Goal: Task Accomplishment & Management: Complete application form

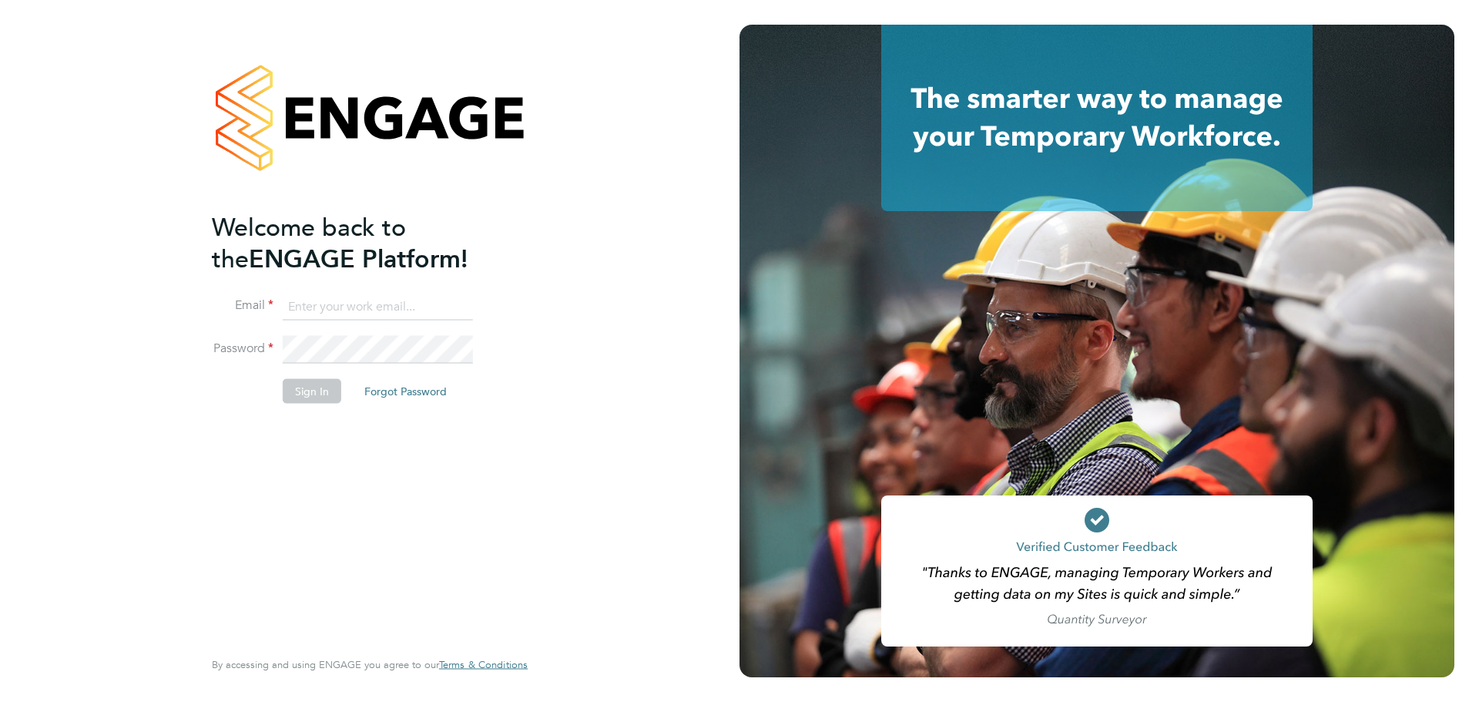
click at [379, 307] on input at bounding box center [378, 307] width 190 height 28
type input "jsmith@provision-recruitment.co.uk"
click at [234, 379] on li "Sign In Forgot Password" at bounding box center [362, 399] width 301 height 40
click at [308, 374] on li "Password" at bounding box center [362, 357] width 301 height 43
click at [308, 384] on button "Sign In" at bounding box center [312, 391] width 59 height 25
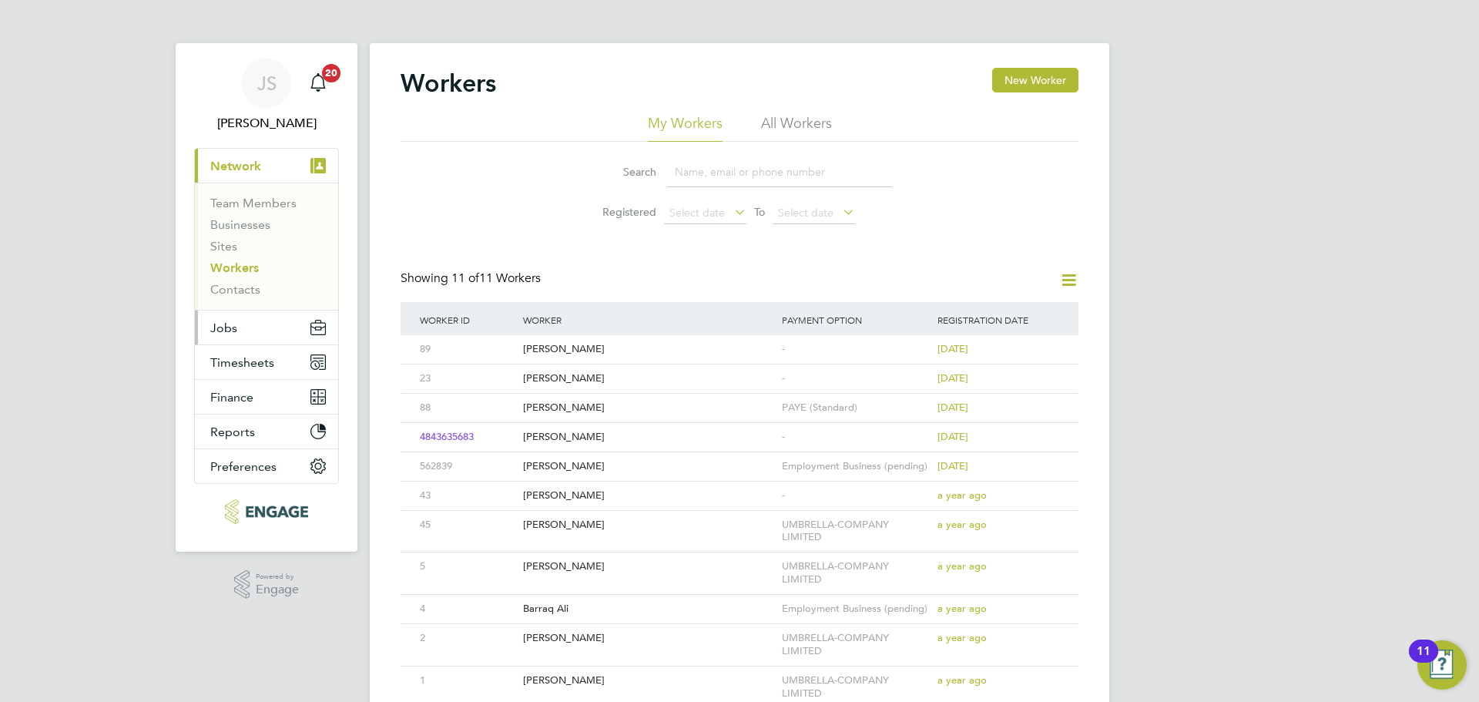
click at [249, 327] on button "Jobs" at bounding box center [266, 328] width 143 height 34
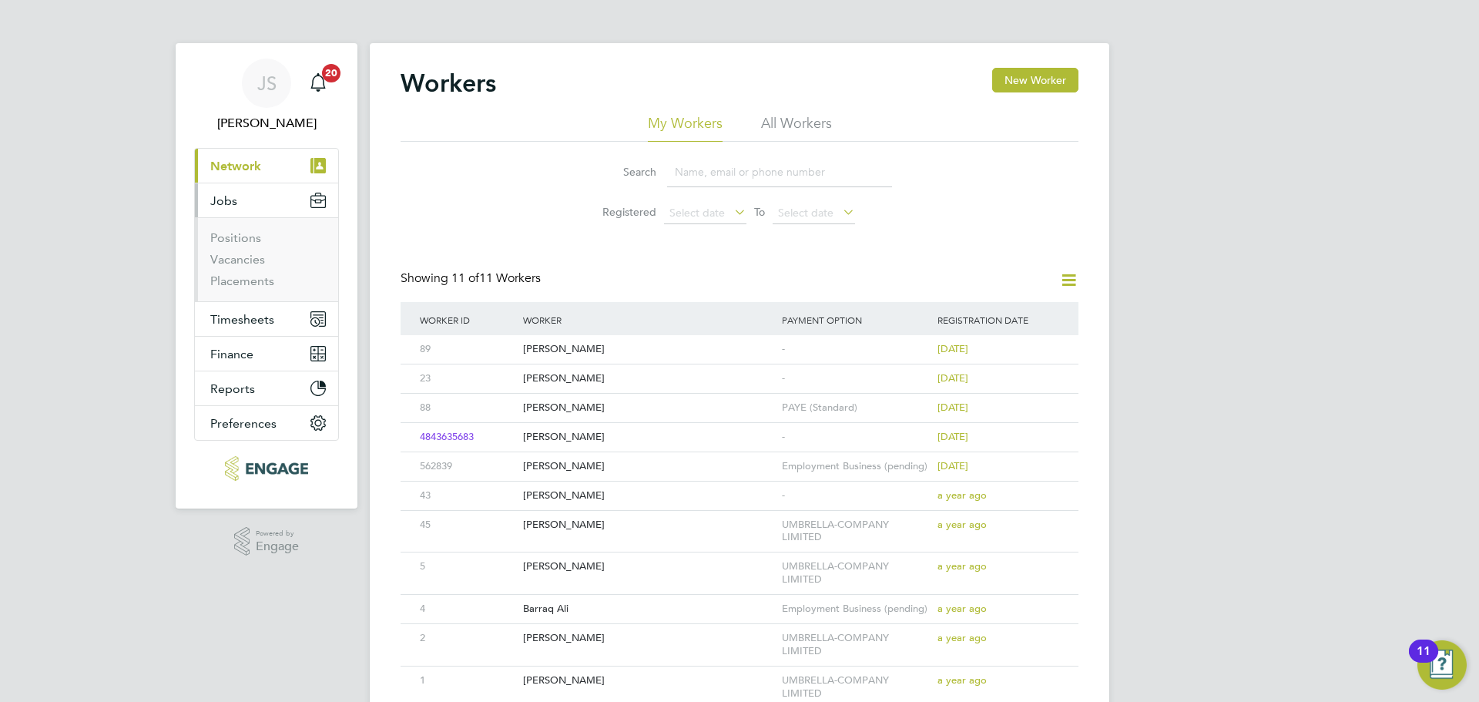
click at [254, 270] on li "Vacancies" at bounding box center [268, 263] width 116 height 22
click at [253, 266] on link "Vacancies" at bounding box center [237, 259] width 55 height 15
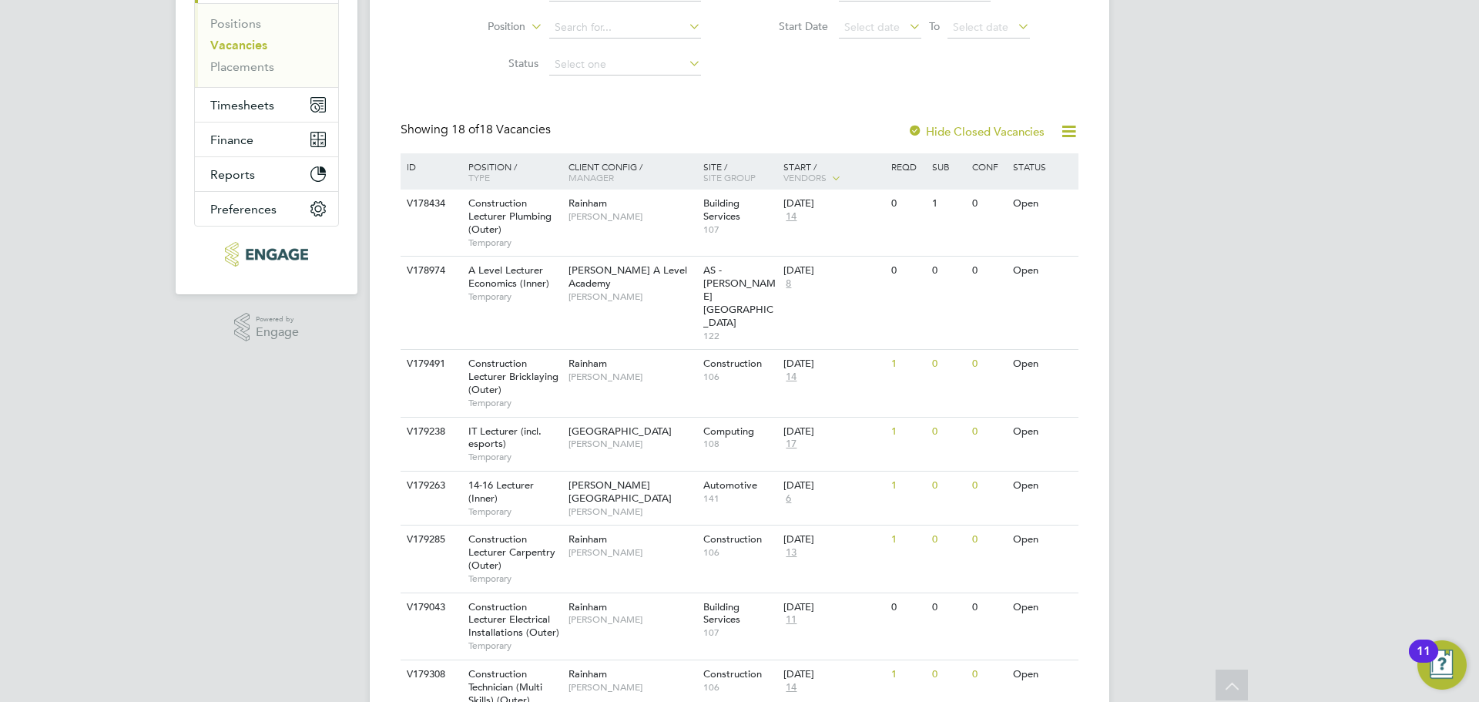
scroll to position [385, 0]
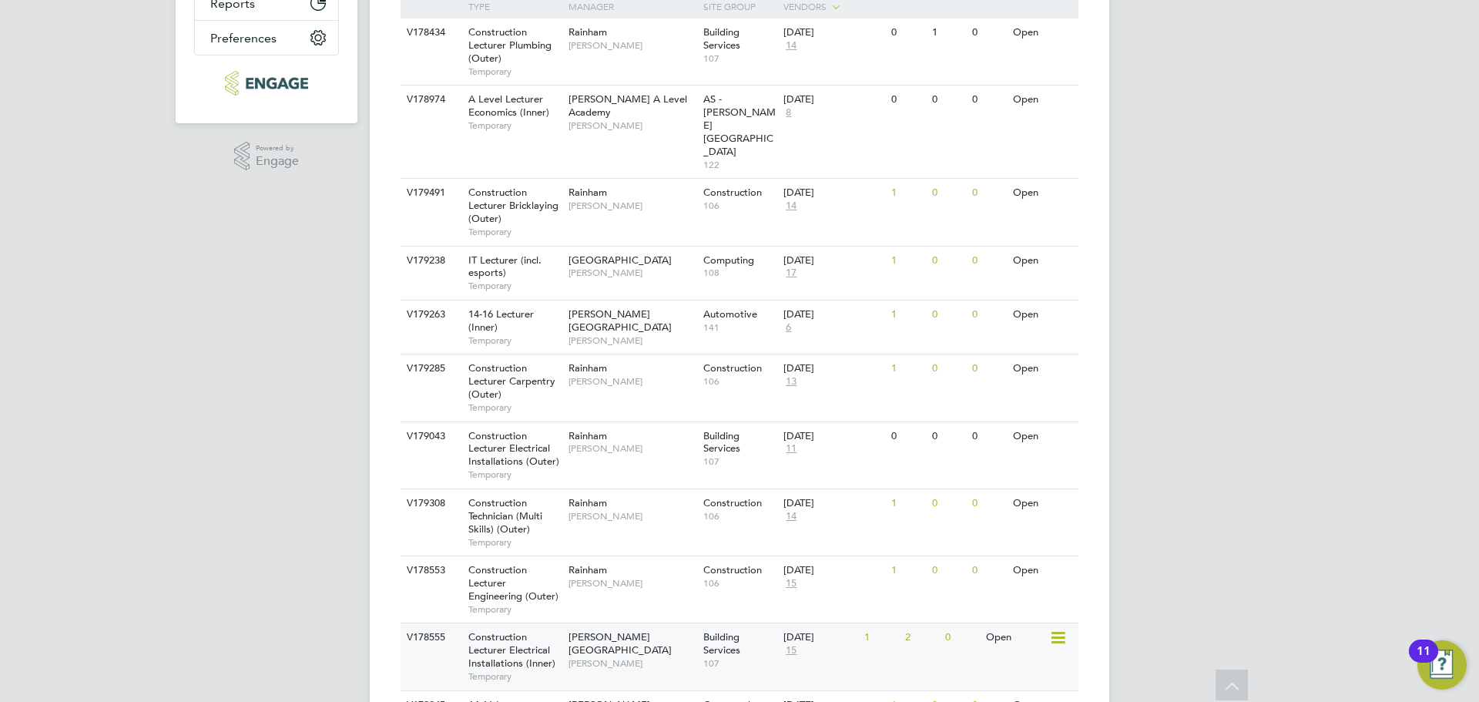
click at [566, 623] on div "Hackney Campus Nathan Morris" at bounding box center [632, 649] width 135 height 53
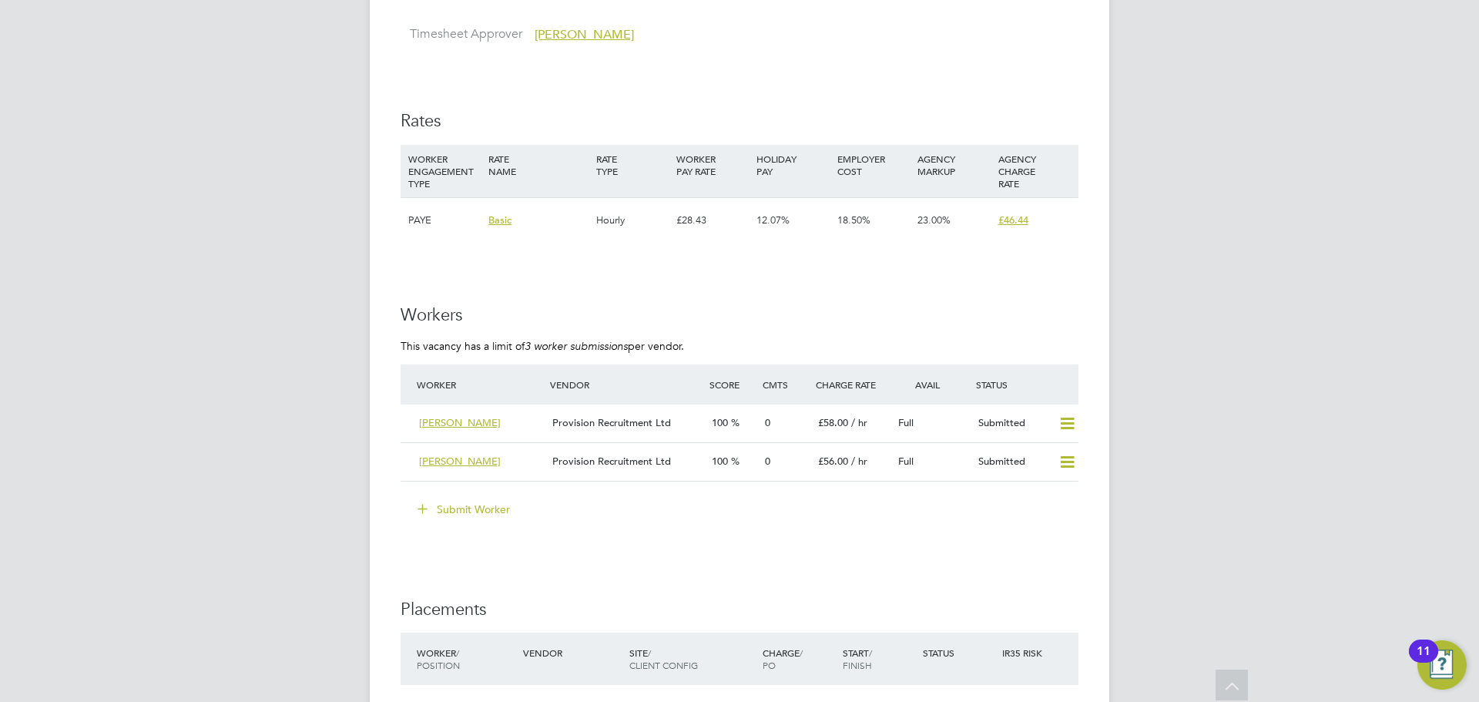
scroll to position [2620, 0]
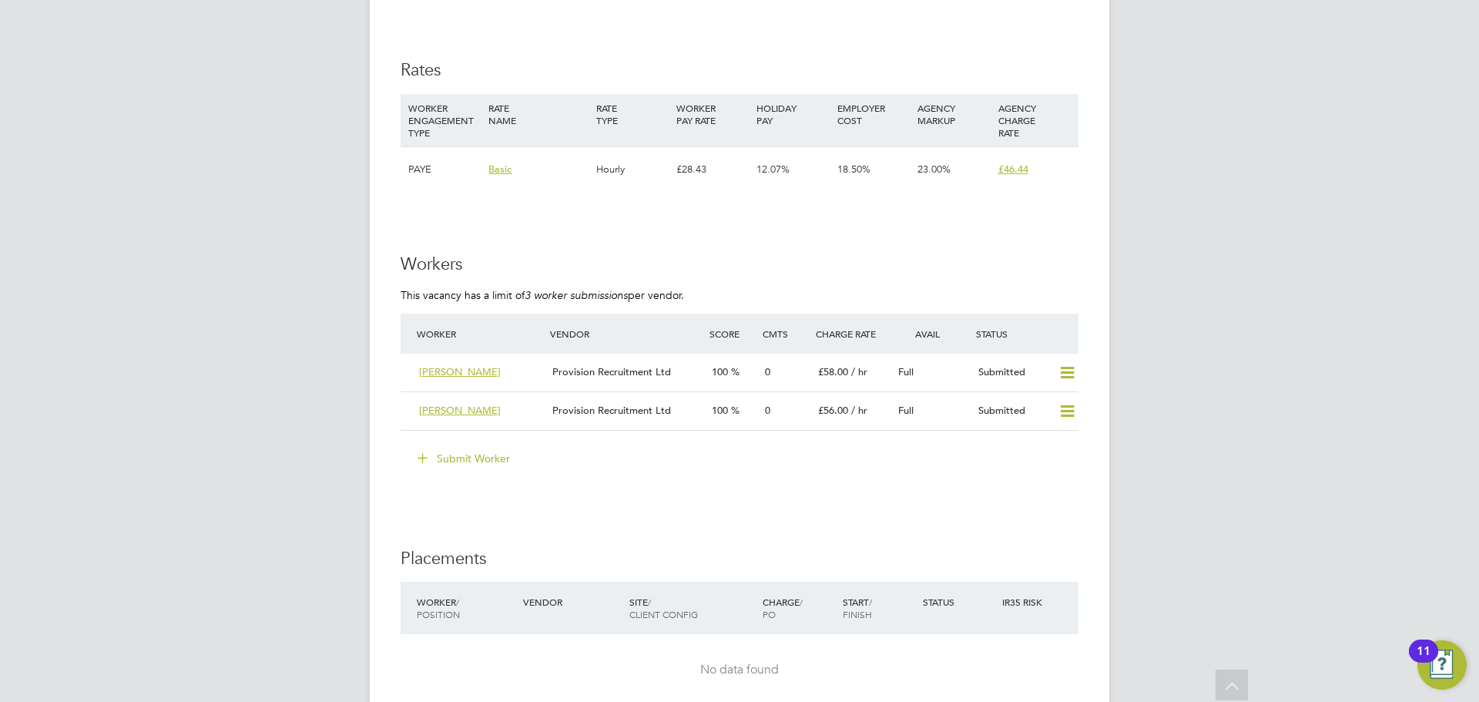
click at [462, 447] on button "Submit Worker" at bounding box center [465, 458] width 116 height 25
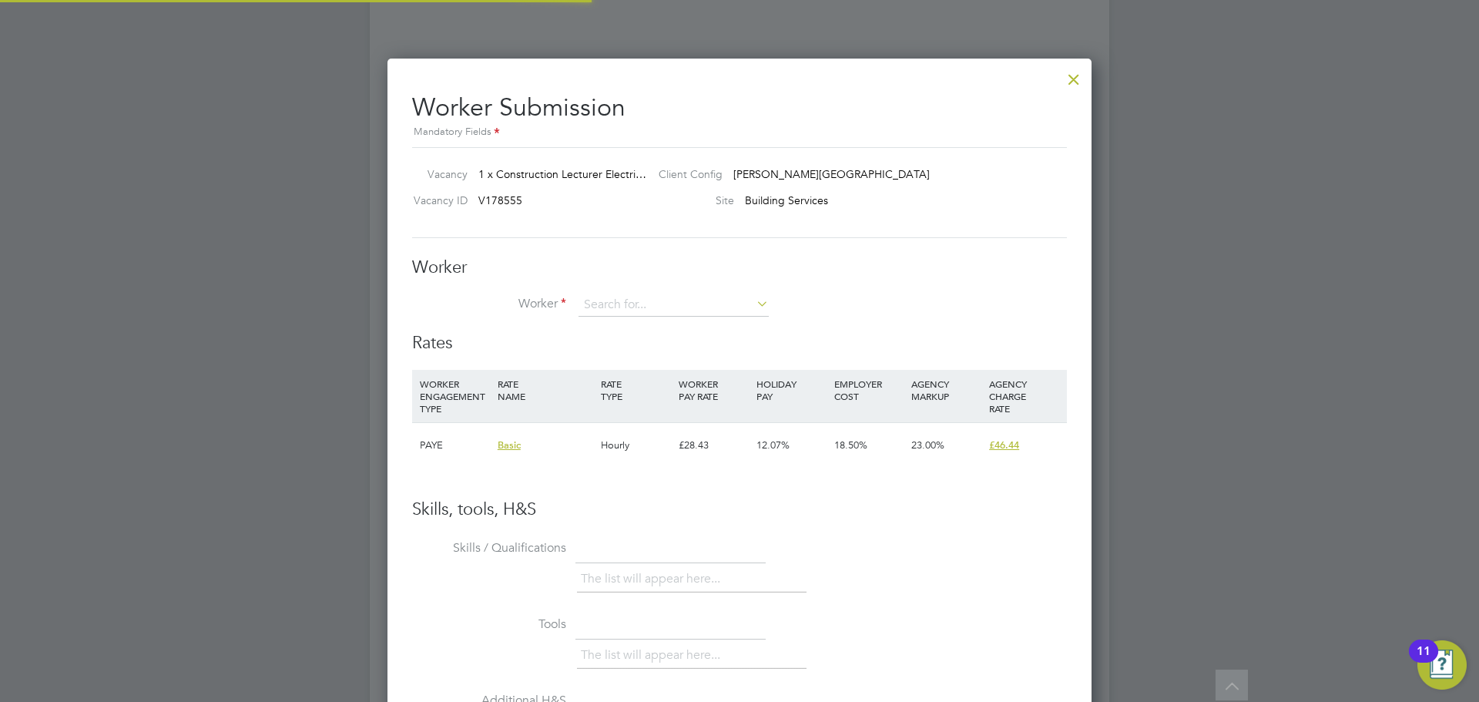
scroll to position [935, 705]
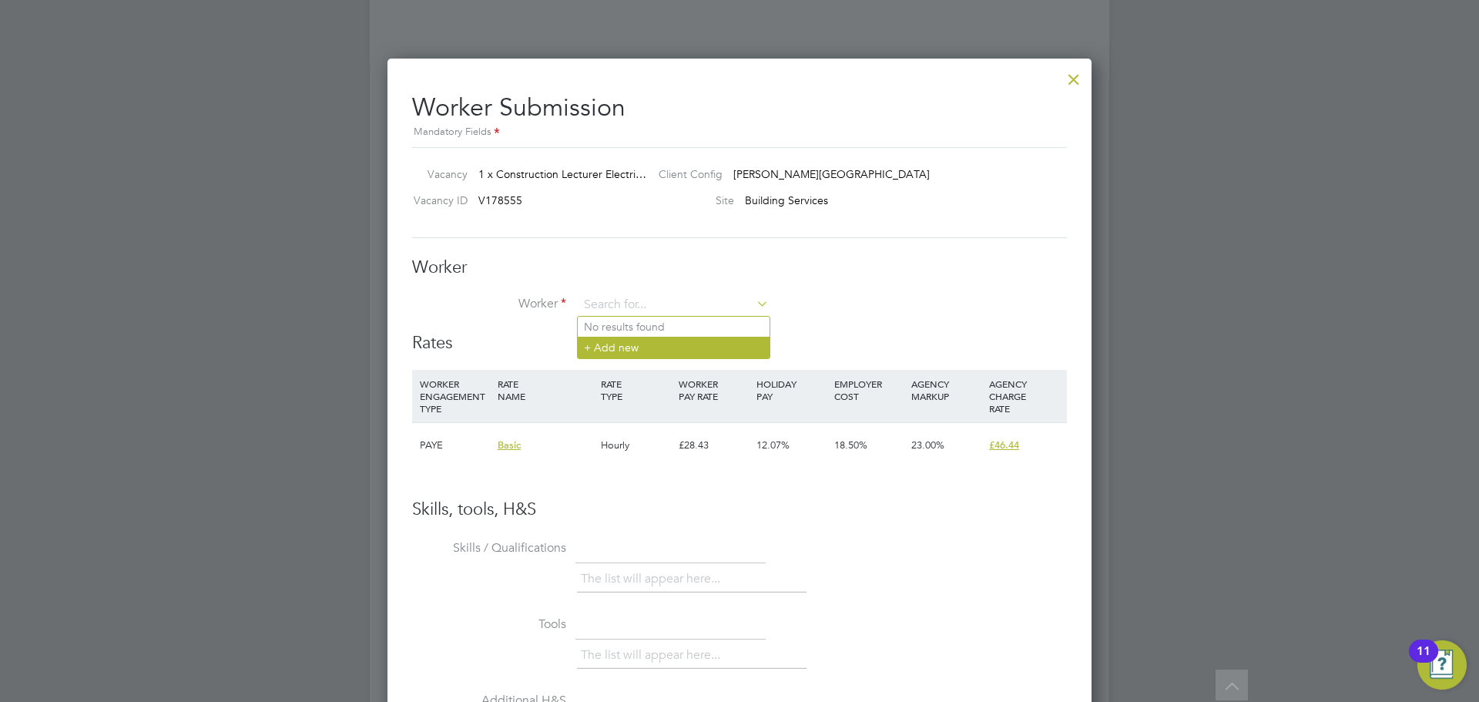
click at [607, 348] on li "+ Add new" at bounding box center [674, 347] width 192 height 21
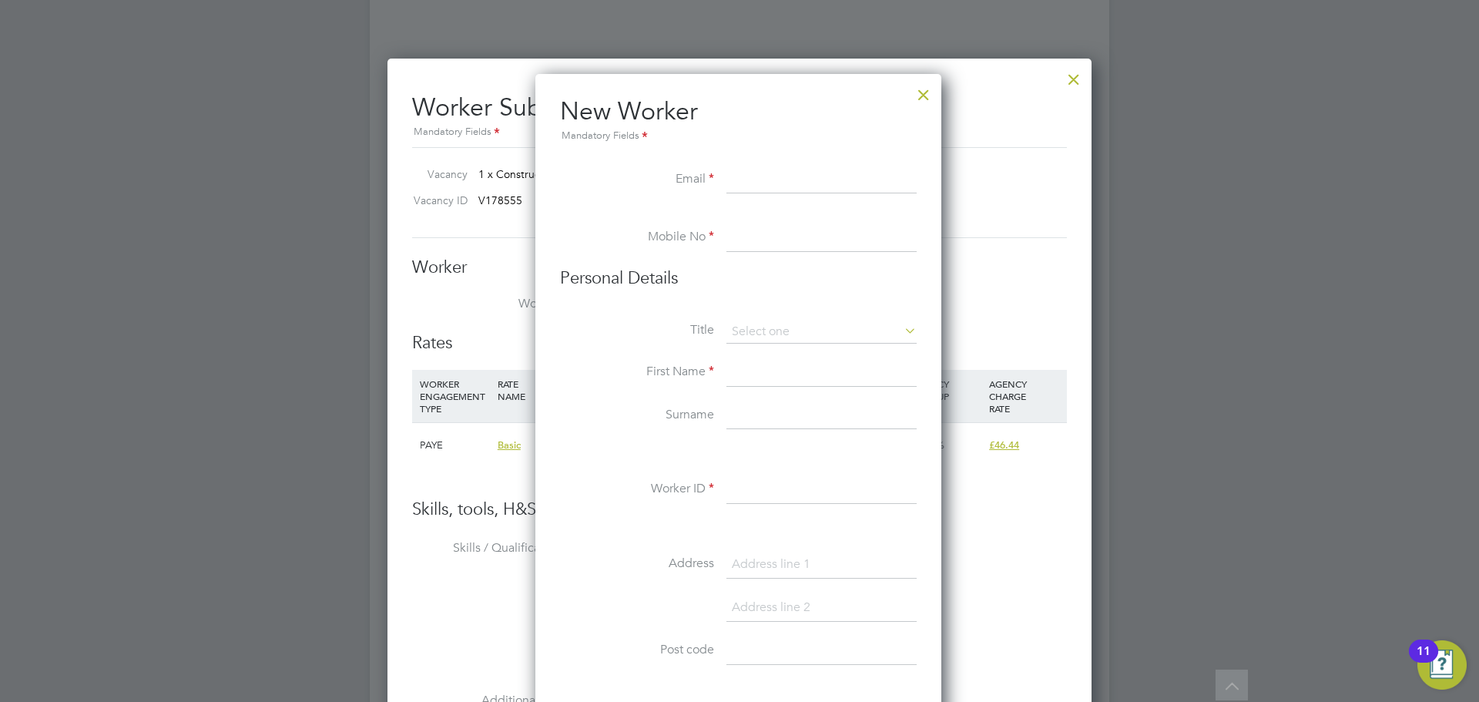
paste input "[EMAIL_ADDRESS][DOMAIN_NAME]"
type input "[EMAIL_ADDRESS][DOMAIN_NAME]"
click at [764, 236] on input at bounding box center [822, 238] width 190 height 28
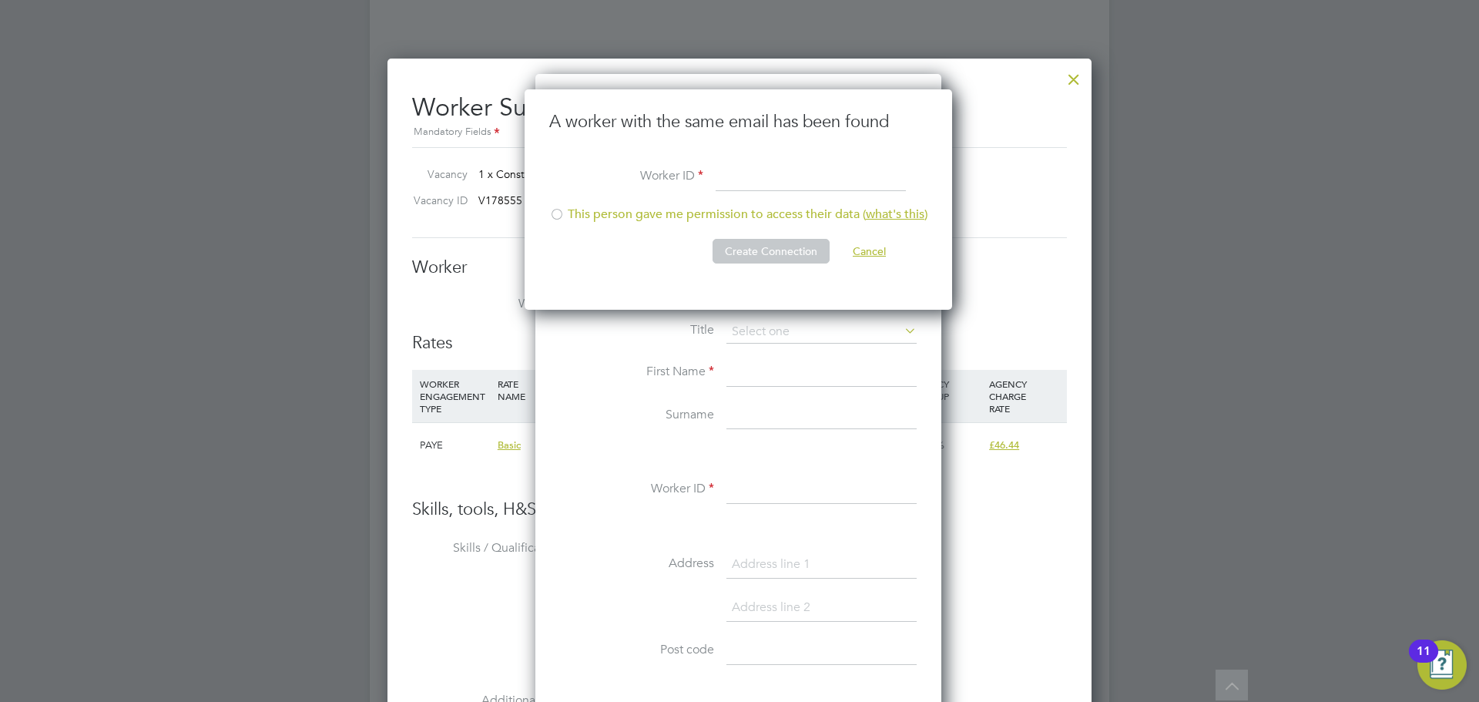
click at [870, 251] on button "Cancel" at bounding box center [870, 251] width 58 height 25
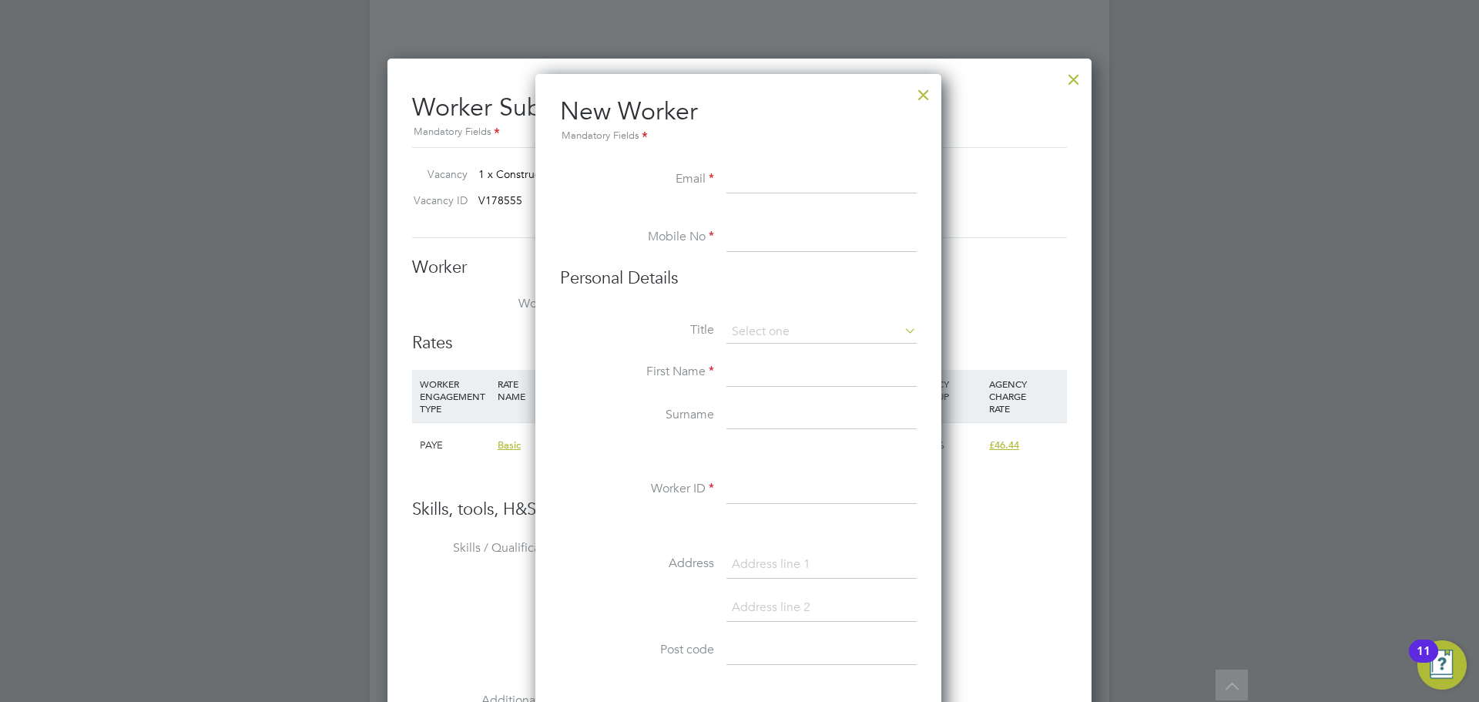
click at [926, 89] on div at bounding box center [924, 91] width 28 height 28
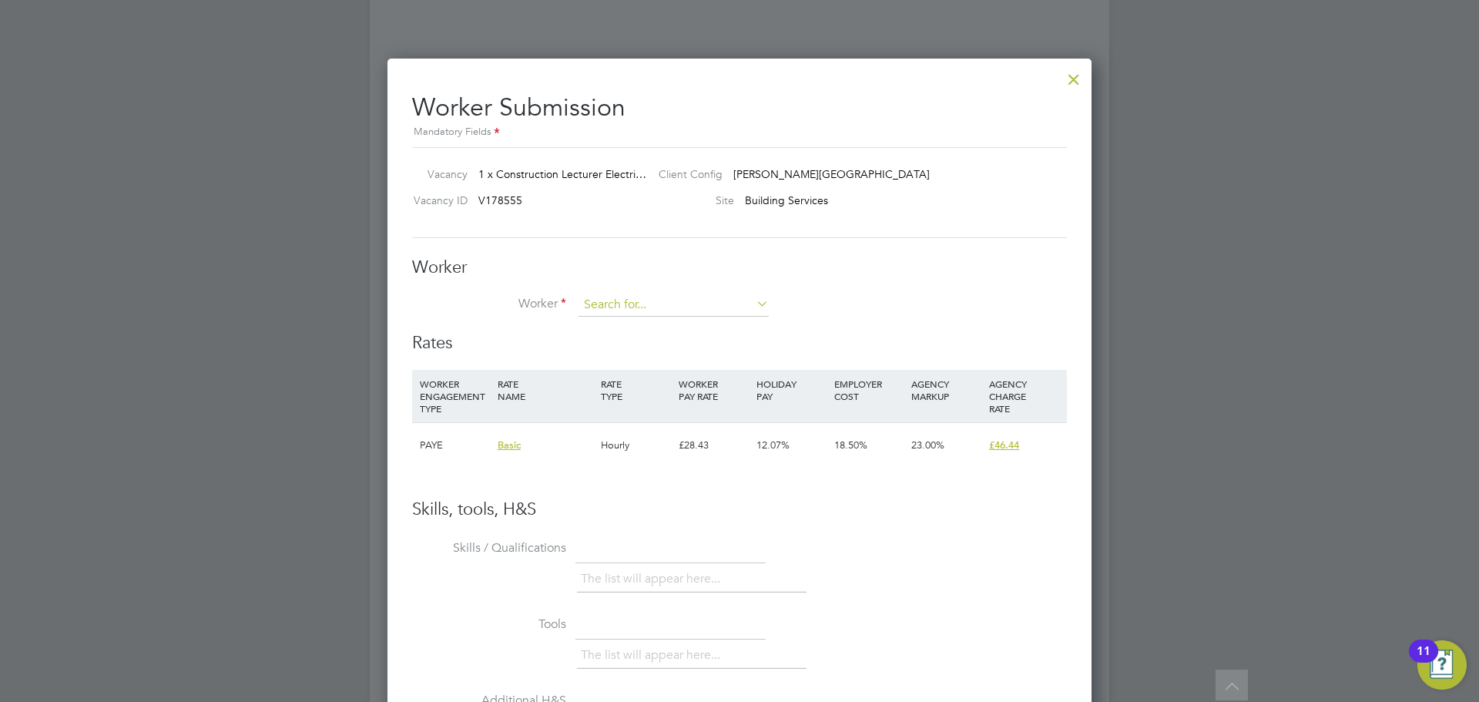
click at [605, 314] on input at bounding box center [674, 305] width 190 height 23
type input "[PERSON_NAME]"
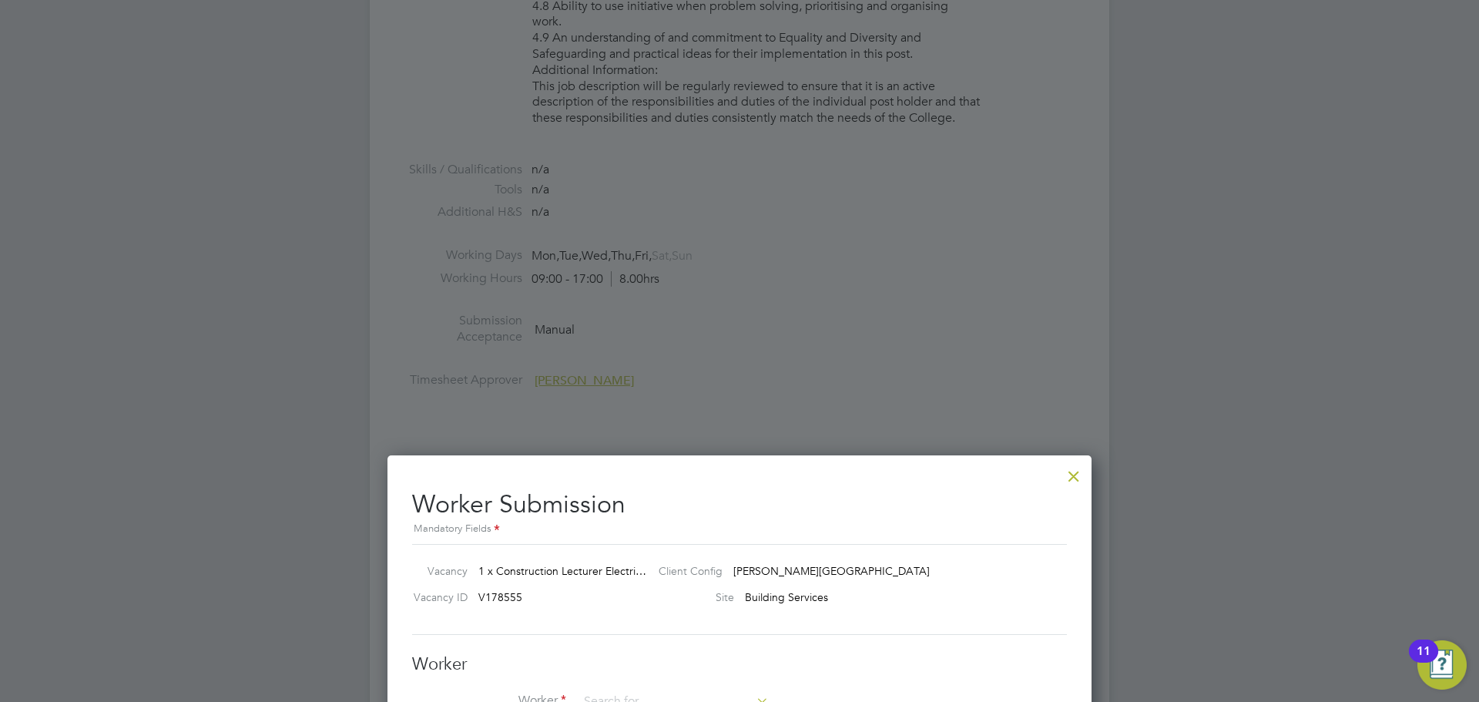
click at [1075, 475] on div at bounding box center [1074, 472] width 28 height 28
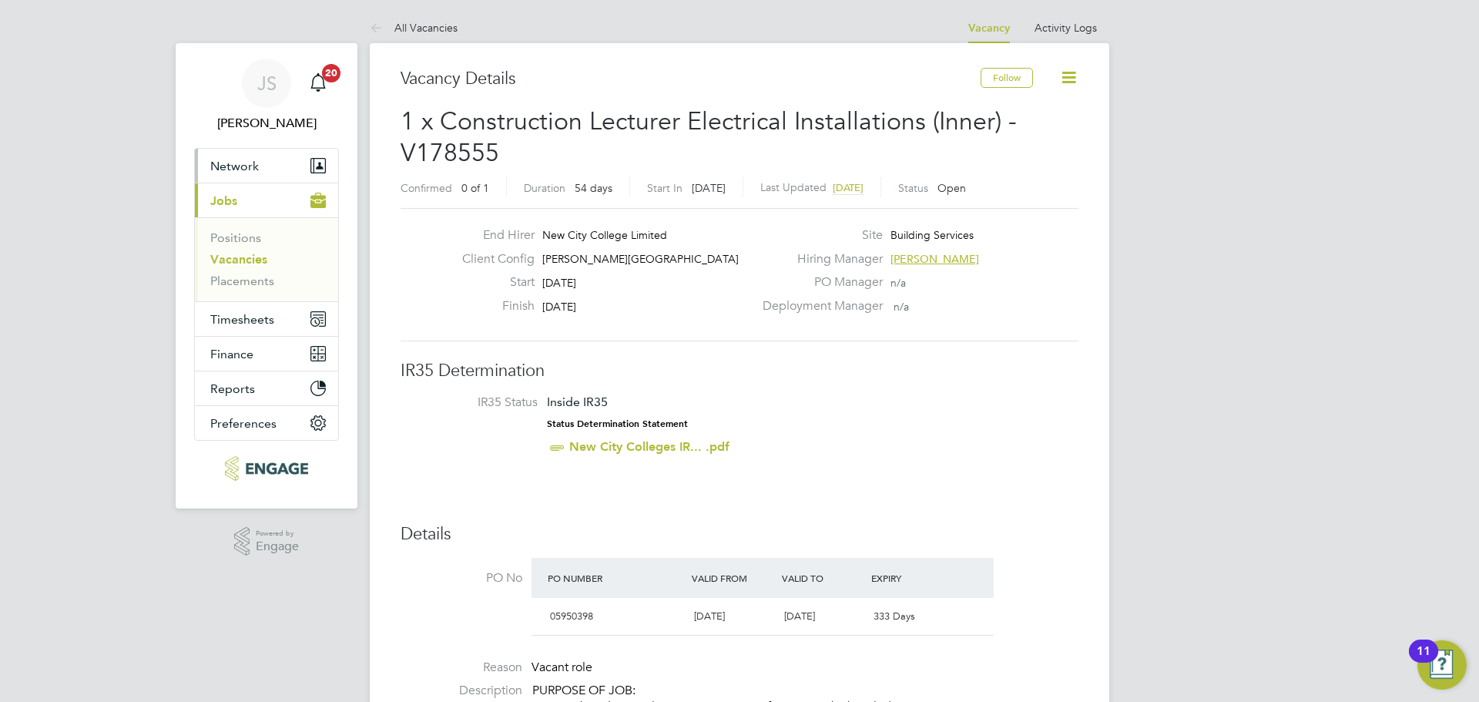
click at [239, 163] on span "Network" at bounding box center [234, 166] width 49 height 15
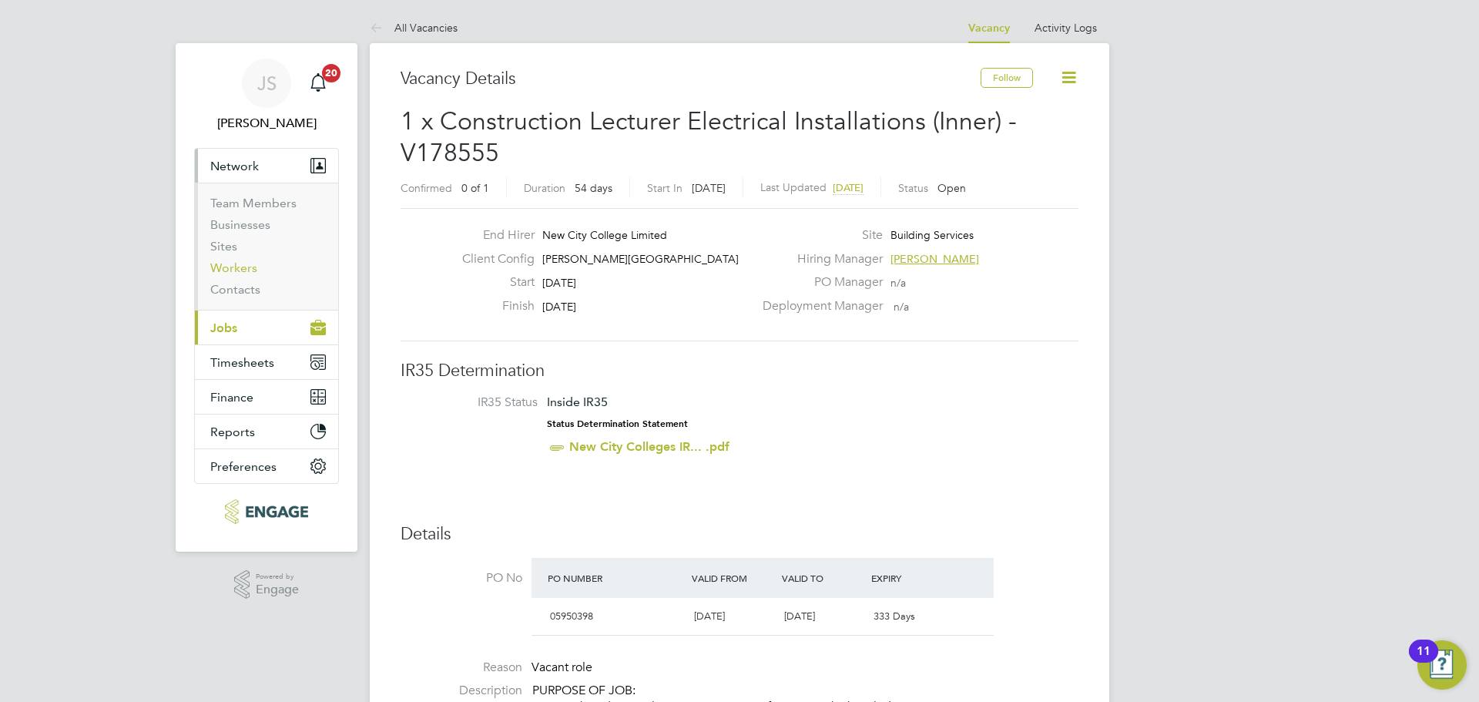
click at [239, 269] on link "Workers" at bounding box center [233, 267] width 47 height 15
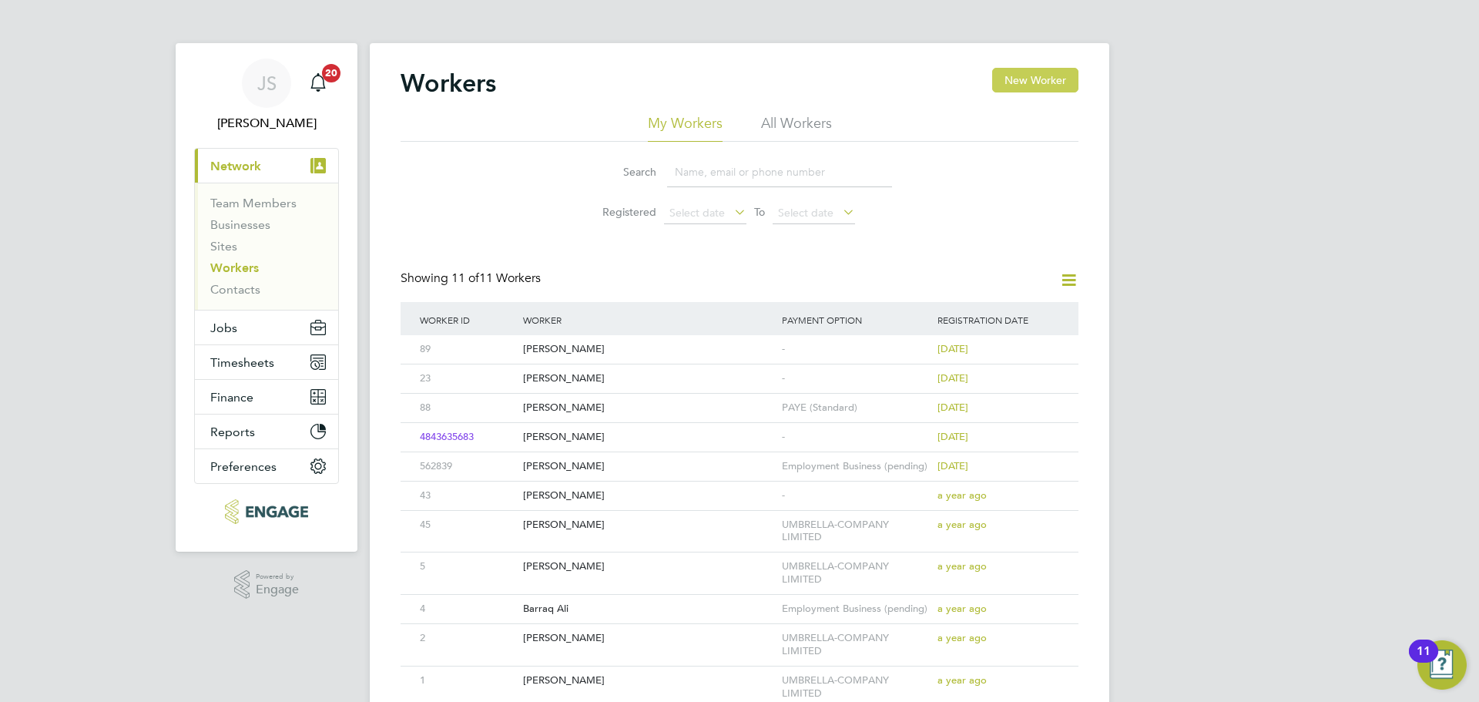
click at [1038, 78] on button "New Worker" at bounding box center [1035, 80] width 86 height 25
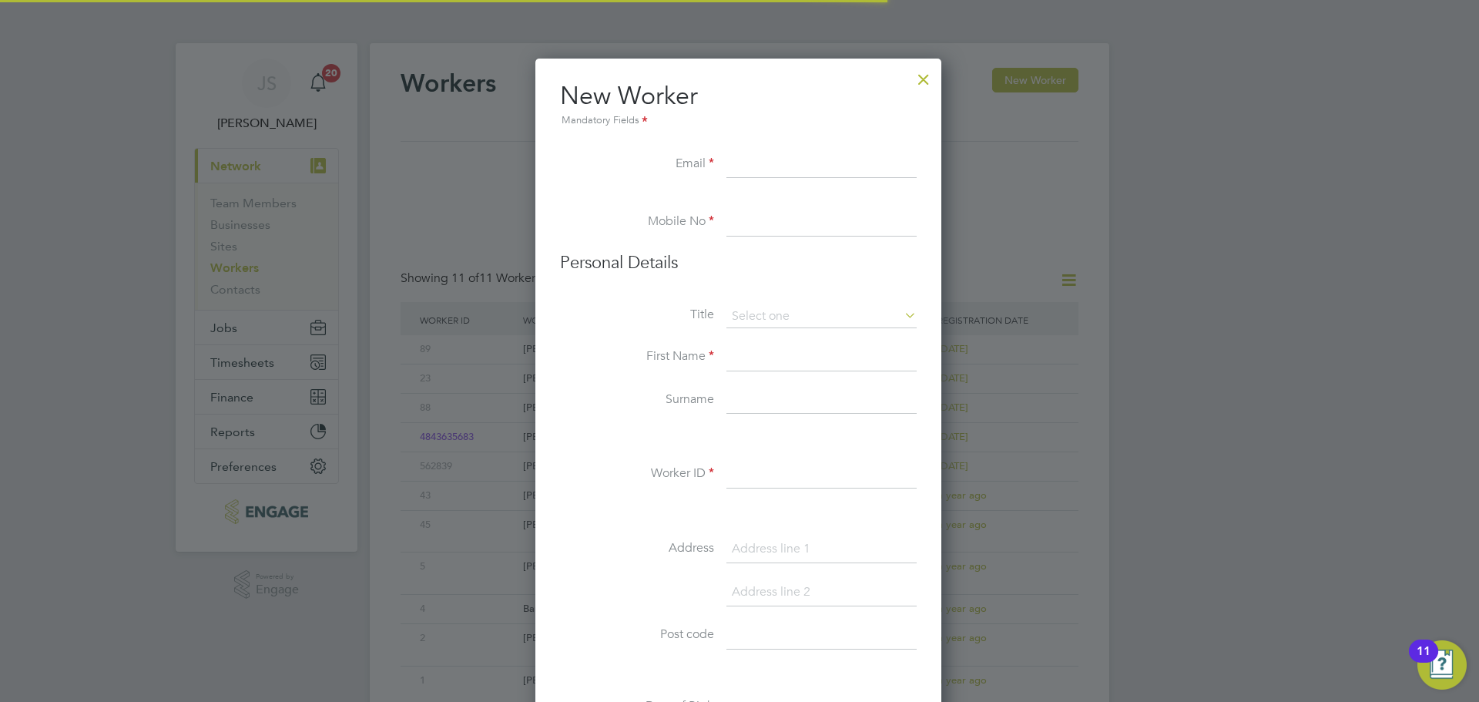
scroll to position [1311, 408]
click at [737, 166] on input at bounding box center [822, 165] width 190 height 28
paste input "[EMAIL_ADDRESS][DOMAIN_NAME]"
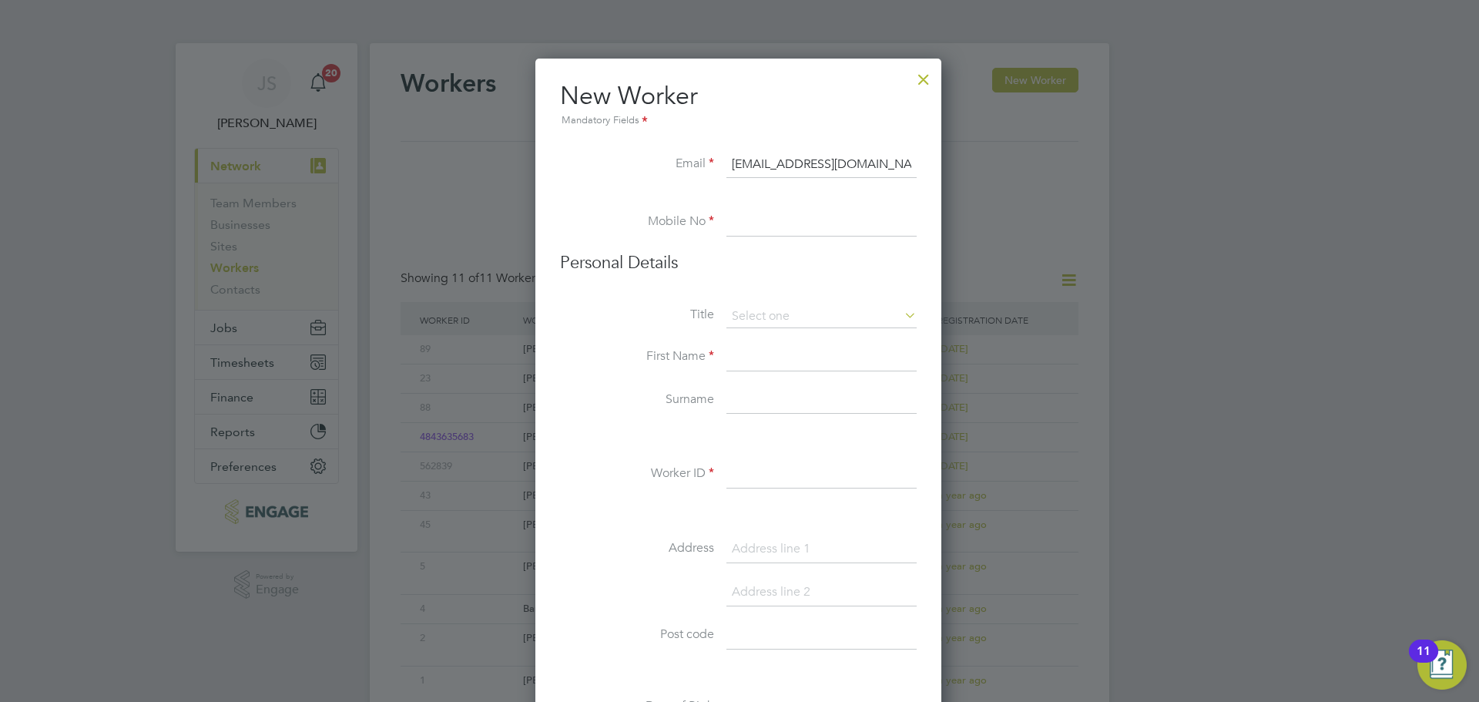
type input "[EMAIL_ADDRESS][DOMAIN_NAME]"
click at [769, 204] on li at bounding box center [738, 200] width 357 height 15
click at [776, 225] on input at bounding box center [822, 223] width 190 height 28
paste input "07528 811 594"
type input "07528 811 594"
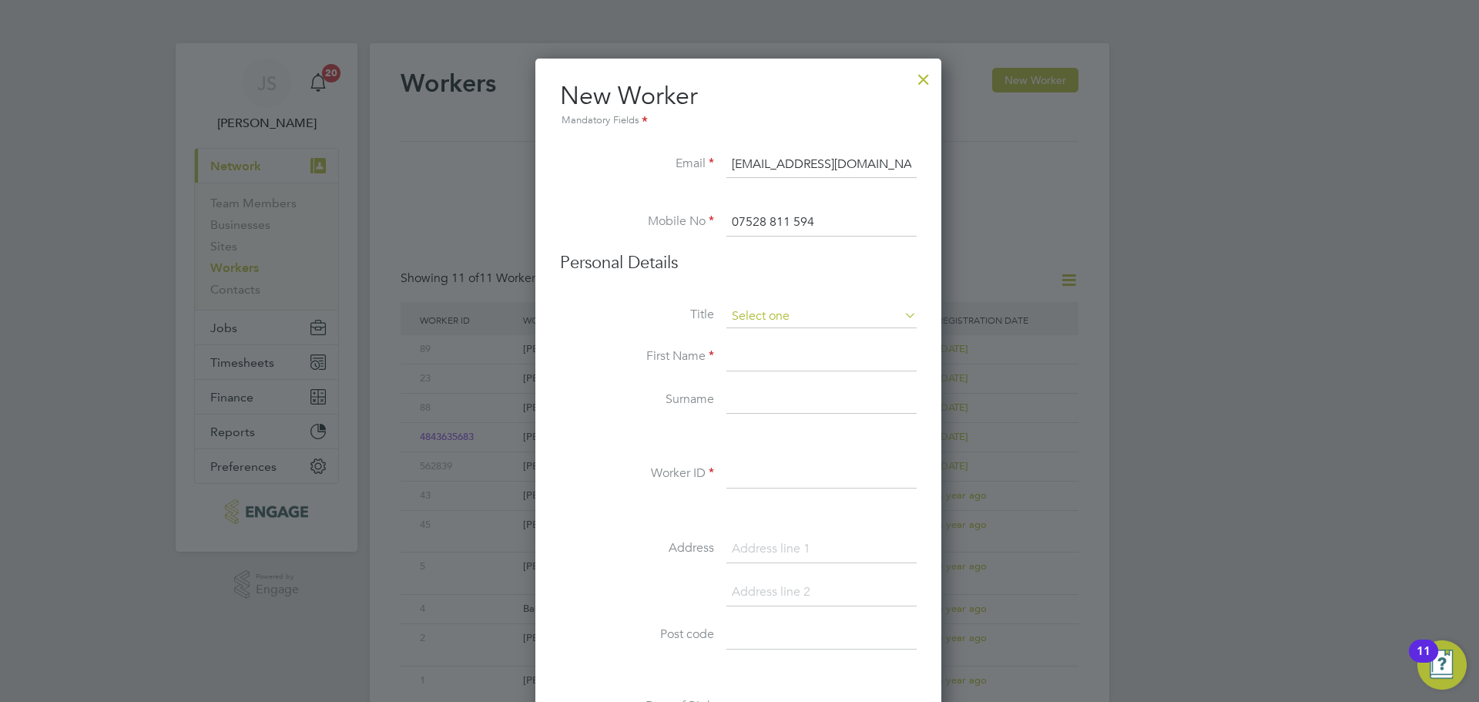
click at [762, 321] on input at bounding box center [822, 316] width 190 height 23
click at [757, 341] on li "Mr" at bounding box center [822, 338] width 192 height 20
type input "Mr"
click at [755, 373] on li "First Name" at bounding box center [738, 365] width 357 height 43
click at [755, 361] on input at bounding box center [822, 358] width 190 height 28
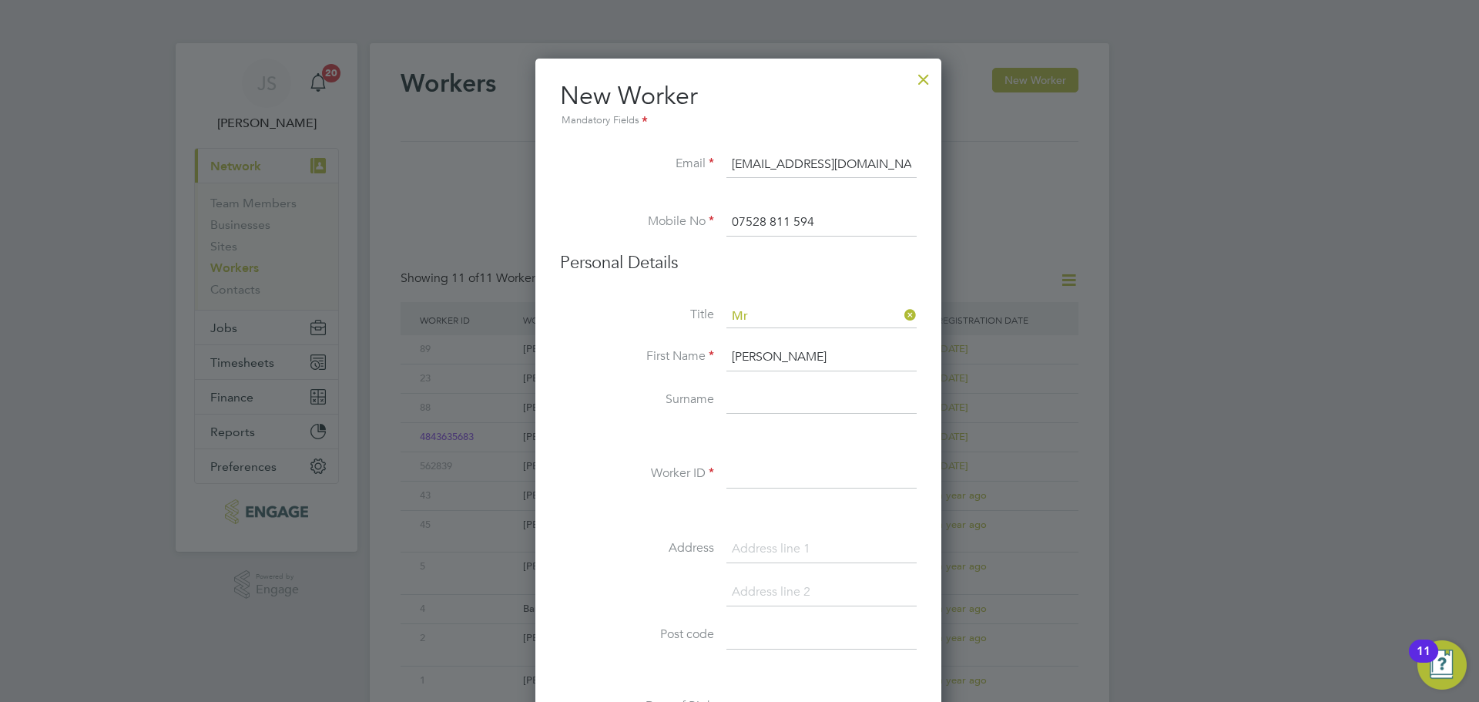
type input "[PERSON_NAME]"
click at [804, 492] on li "Worker ID" at bounding box center [738, 482] width 357 height 43
click at [777, 468] on input at bounding box center [822, 475] width 190 height 28
type input "90"
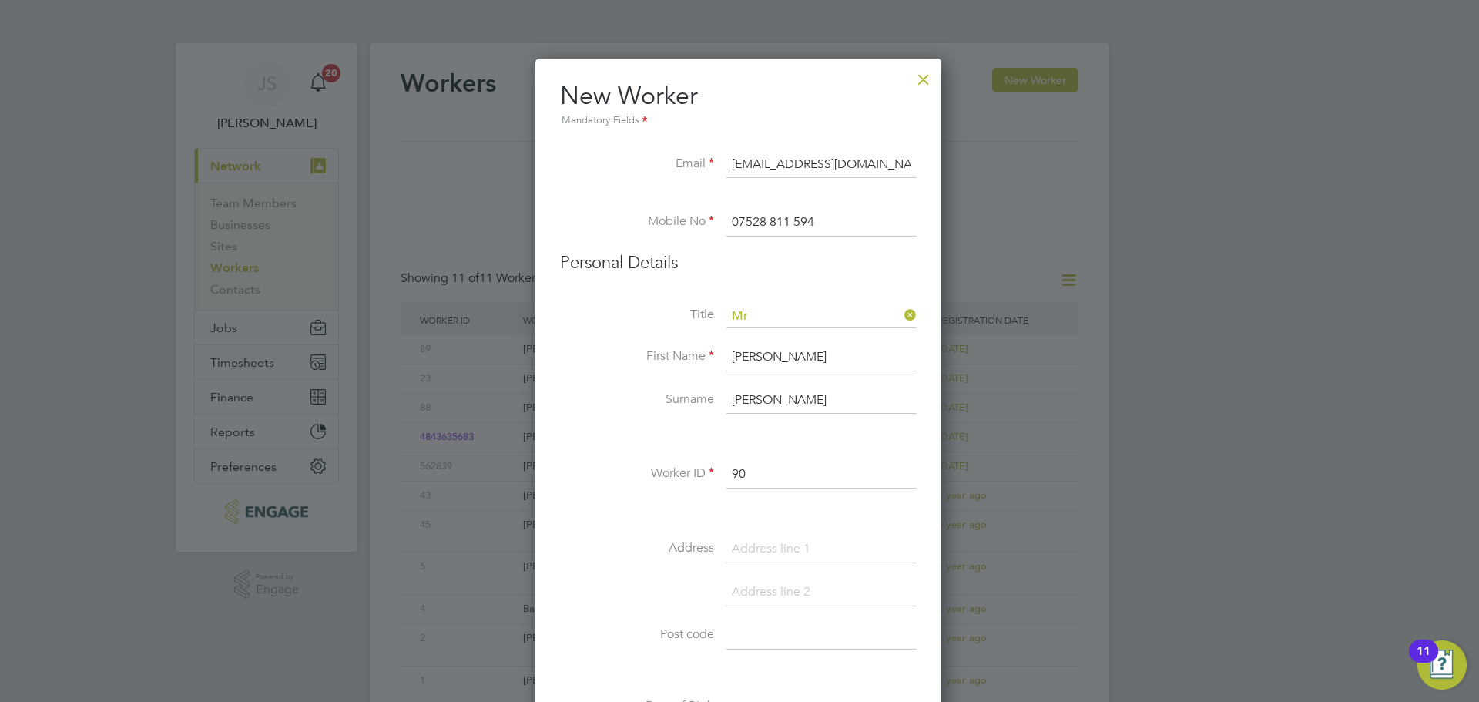
click at [582, 452] on div "Title Mr First Name [PERSON_NAME] [PERSON_NAME] ID 90 Address Post code Date of…" at bounding box center [738, 584] width 357 height 559
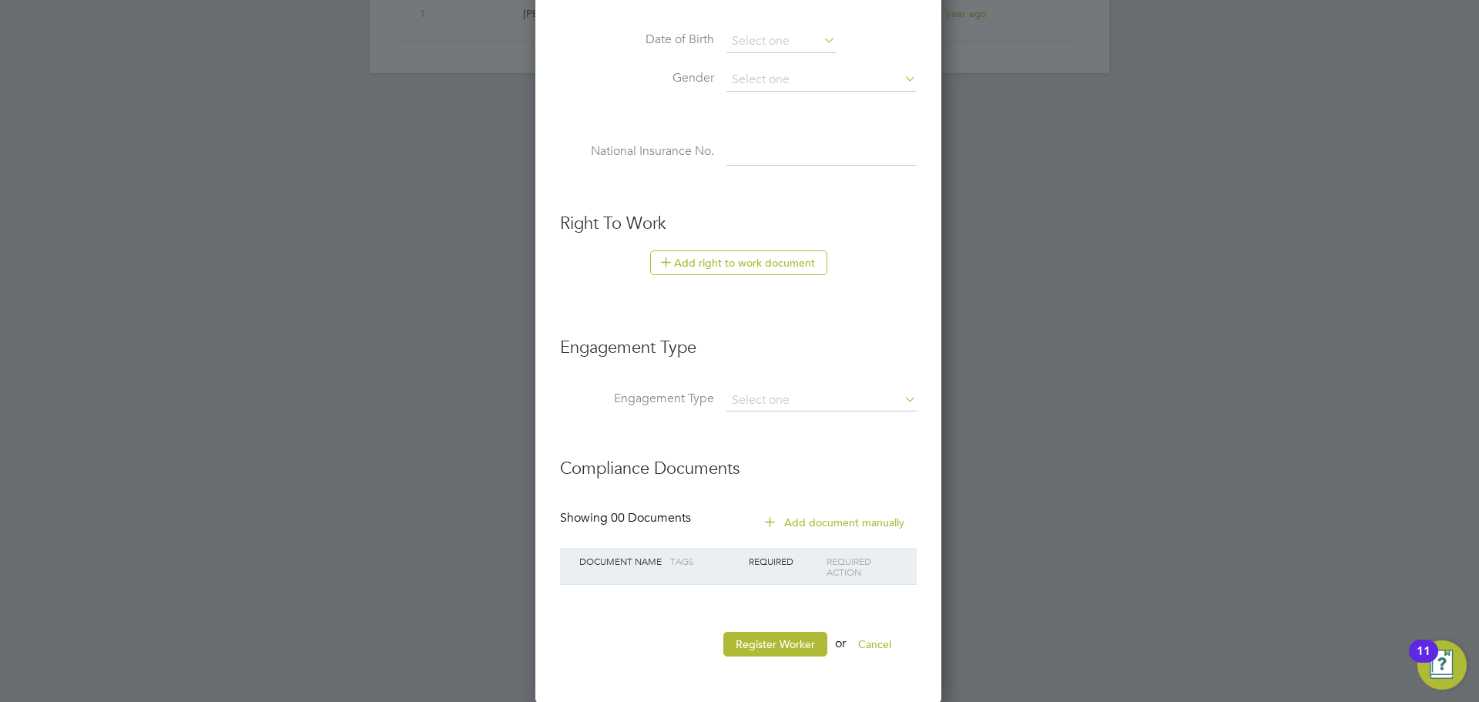
scroll to position [667, 0]
click at [764, 625] on ul "New Worker Mandatory Fields Email [EMAIL_ADDRESS][DOMAIN_NAME] Mobile No [PHONE…" at bounding box center [738, 42] width 357 height 1258
click at [754, 633] on button "Register Worker" at bounding box center [776, 643] width 104 height 25
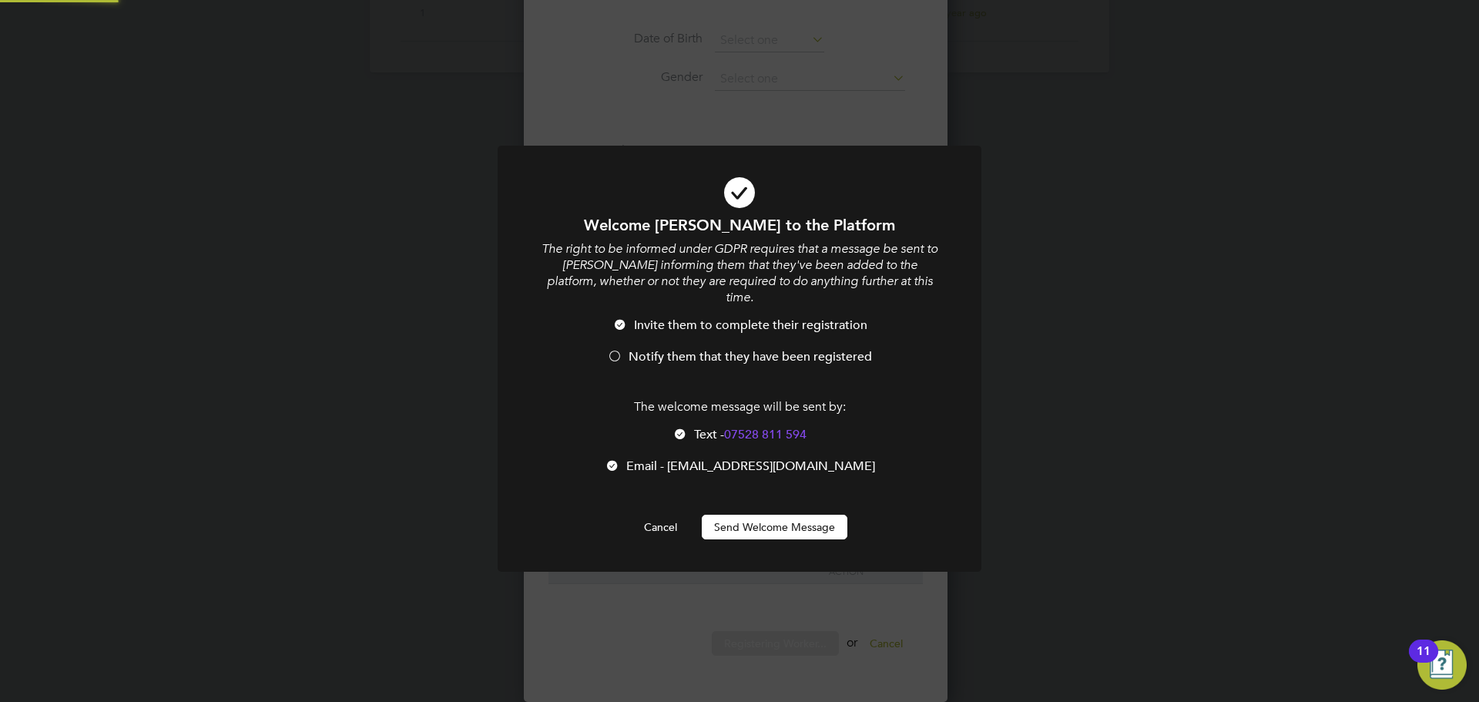
scroll to position [0, 0]
click at [740, 515] on button "Send Welcome Message" at bounding box center [775, 527] width 146 height 25
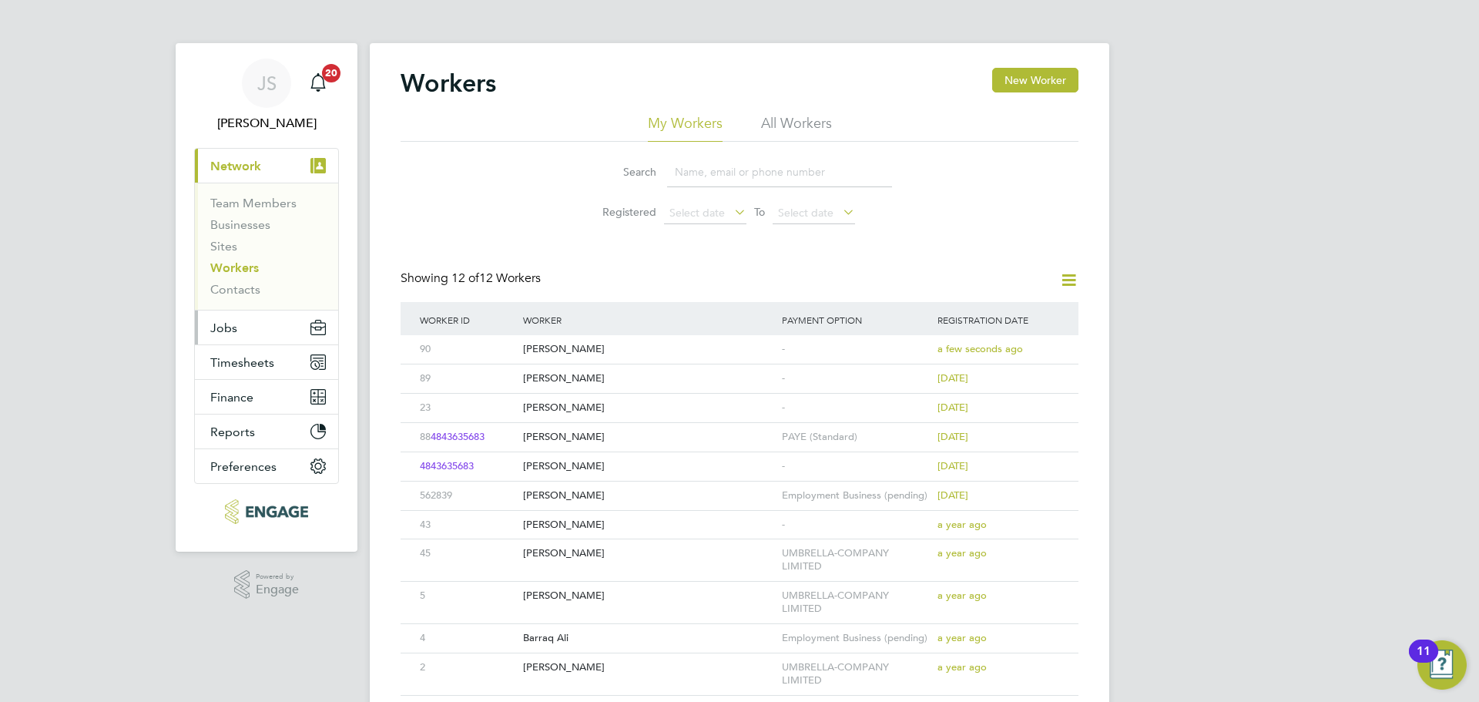
click at [243, 330] on button "Jobs" at bounding box center [266, 328] width 143 height 34
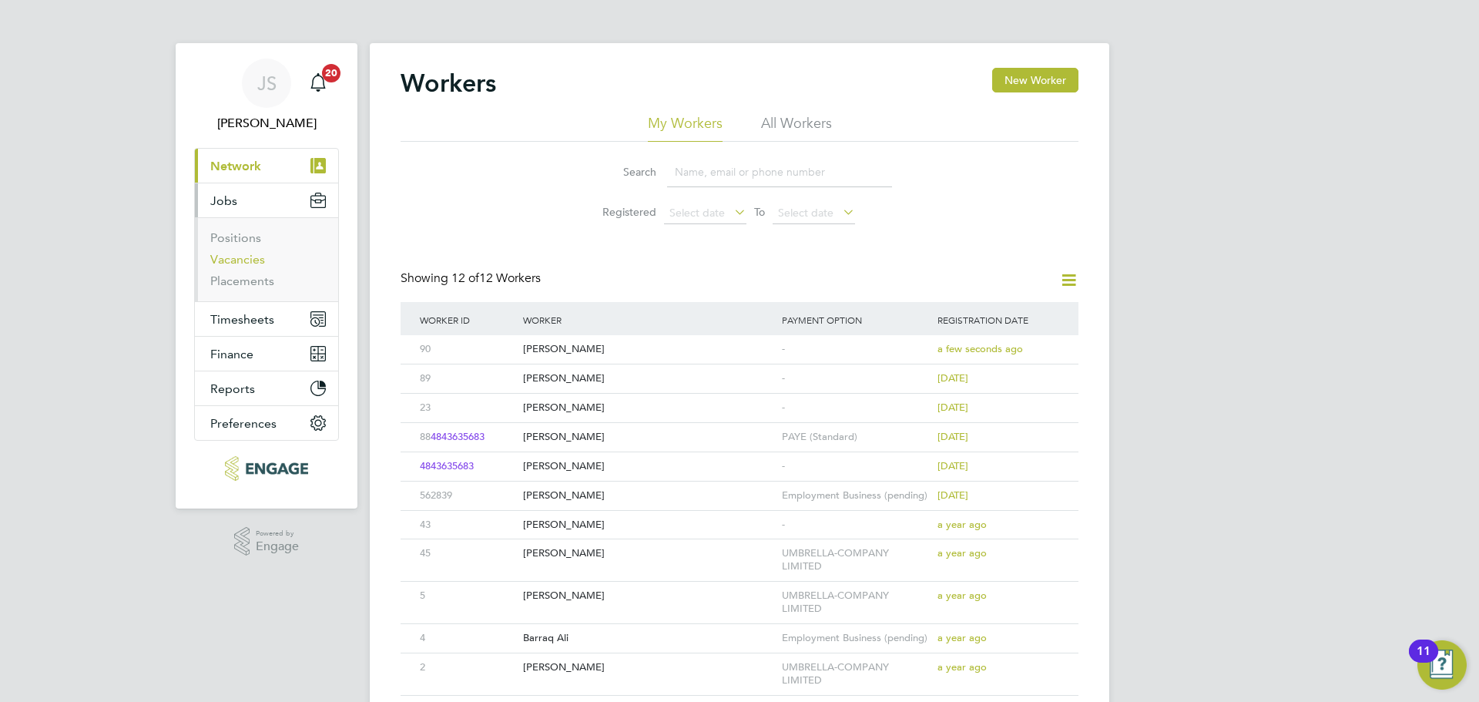
click at [246, 260] on link "Vacancies" at bounding box center [237, 259] width 55 height 15
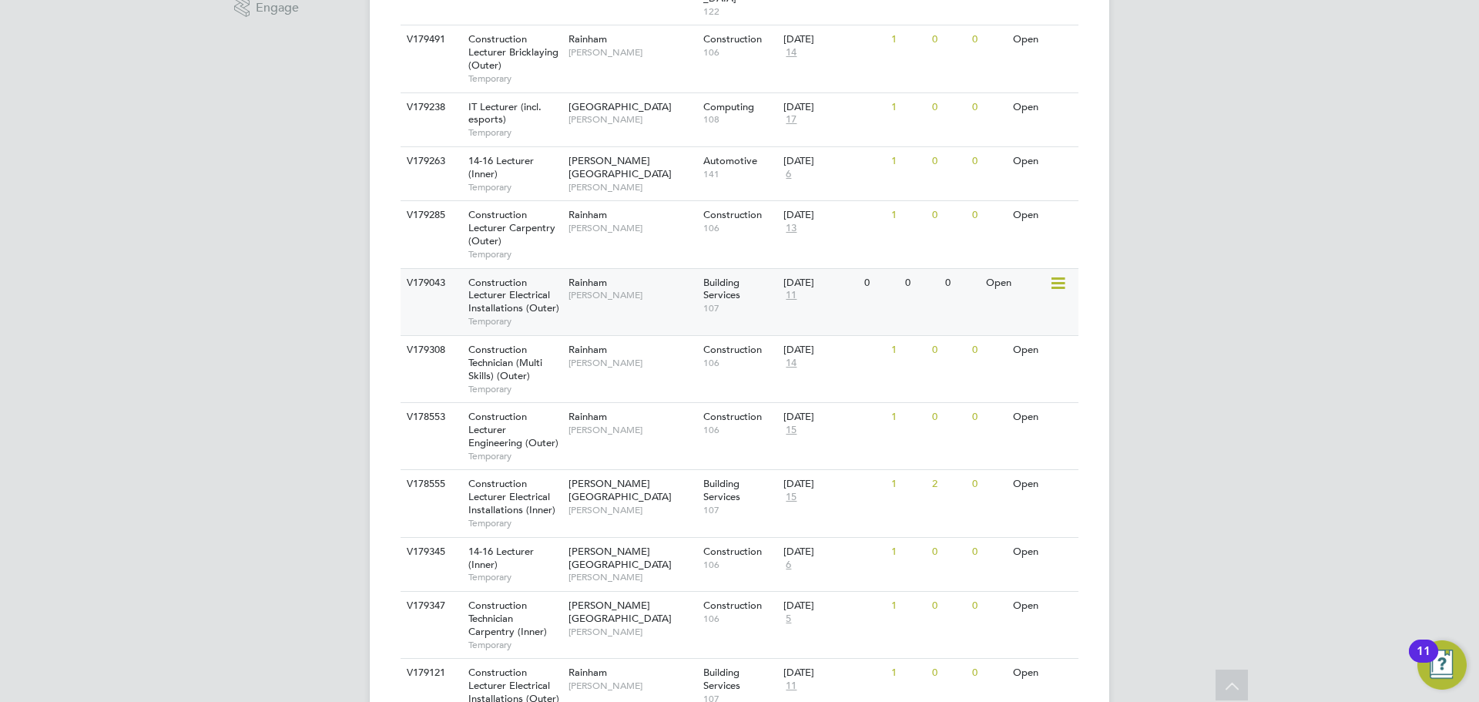
scroll to position [539, 0]
click at [619, 476] on span "[PERSON_NAME][GEOGRAPHIC_DATA]" at bounding box center [620, 489] width 103 height 26
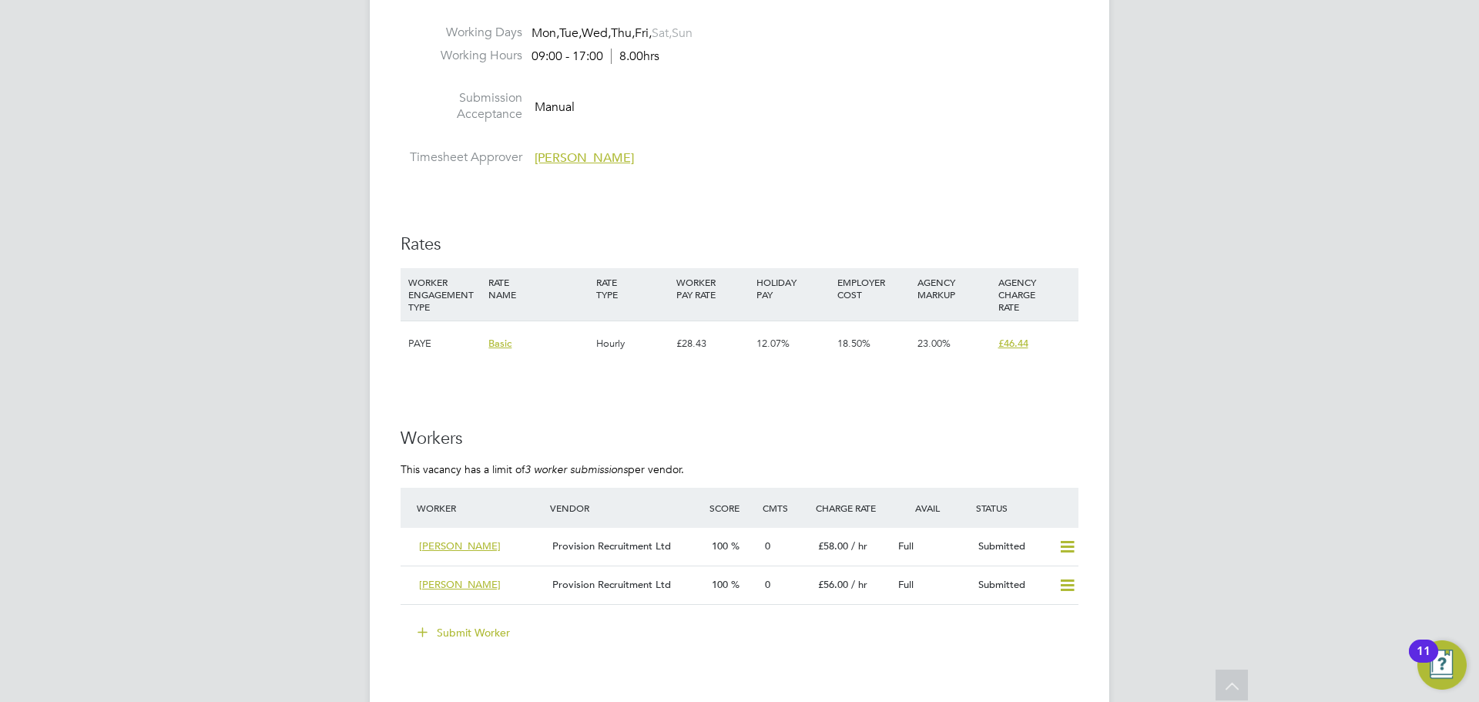
scroll to position [2697, 0]
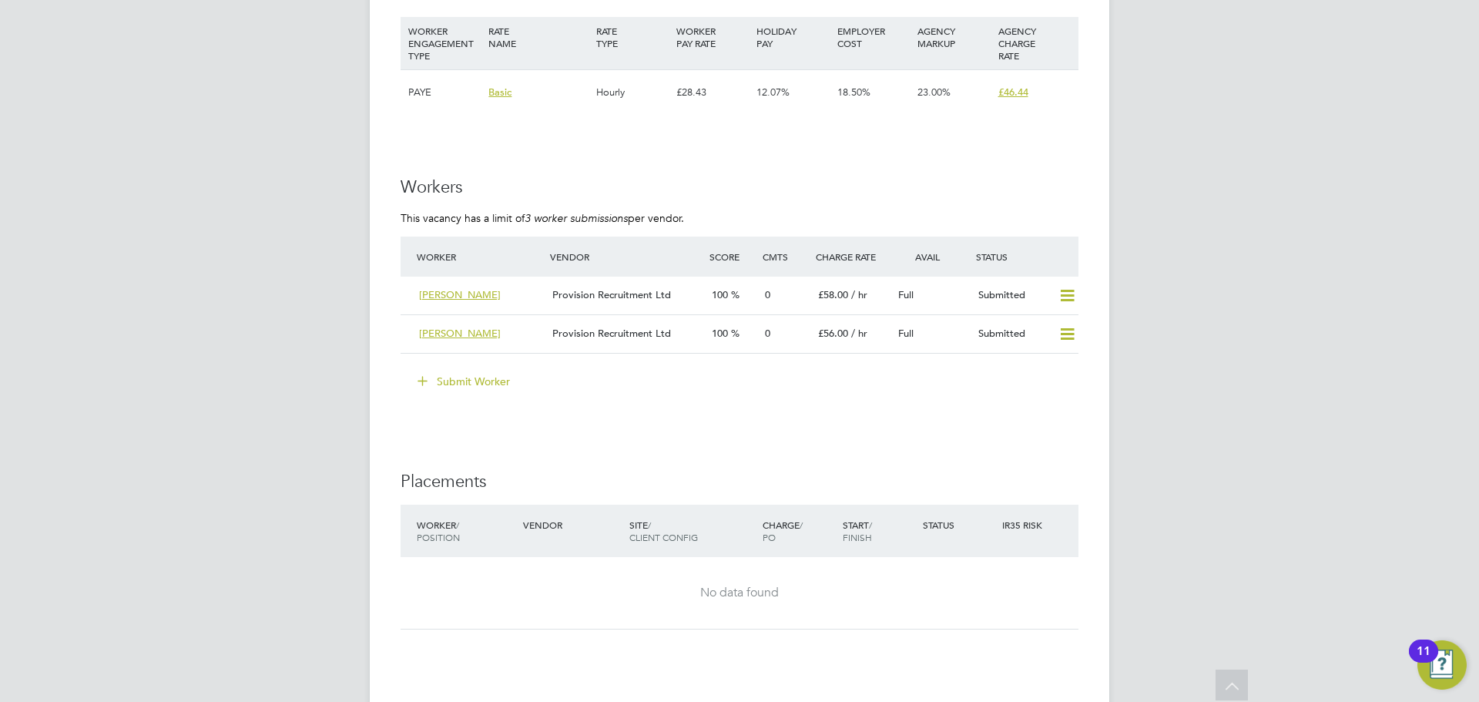
click at [458, 382] on button "Submit Worker" at bounding box center [465, 381] width 116 height 25
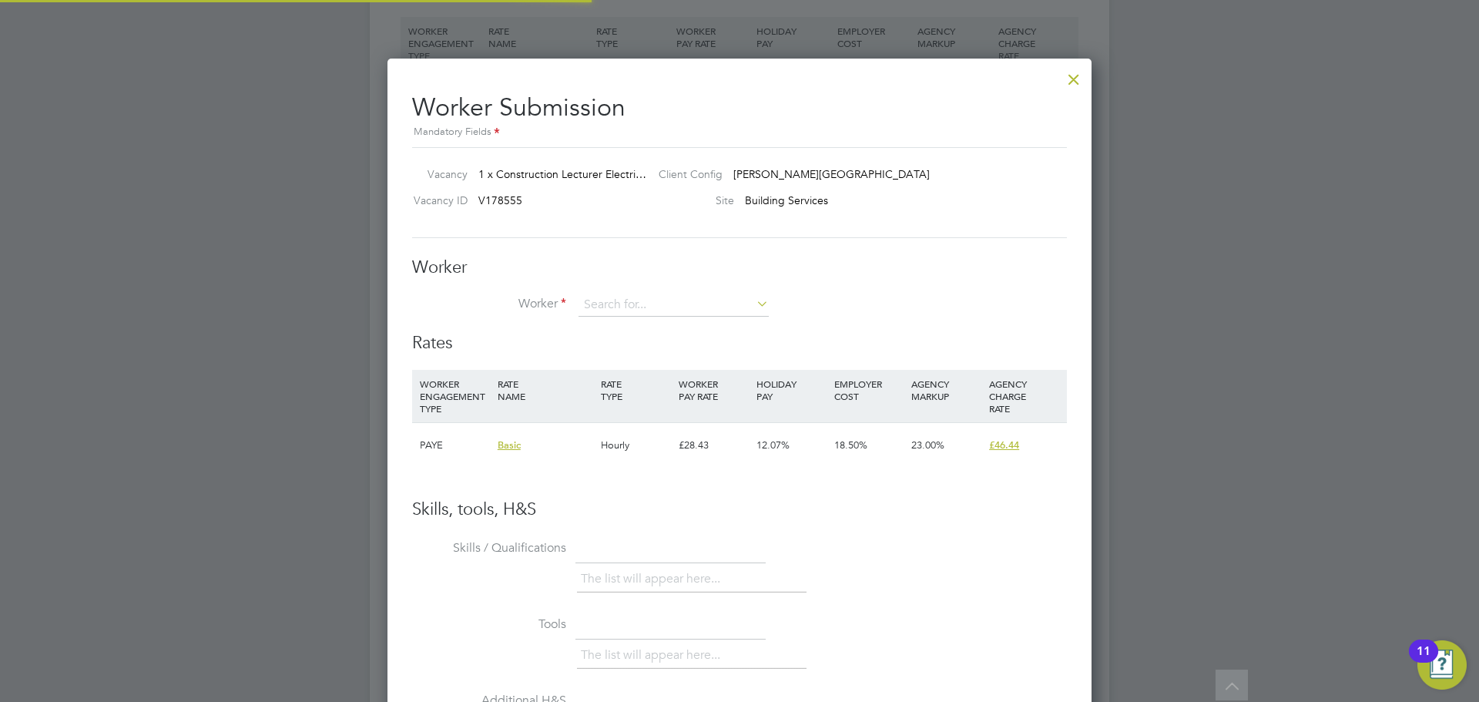
scroll to position [935, 705]
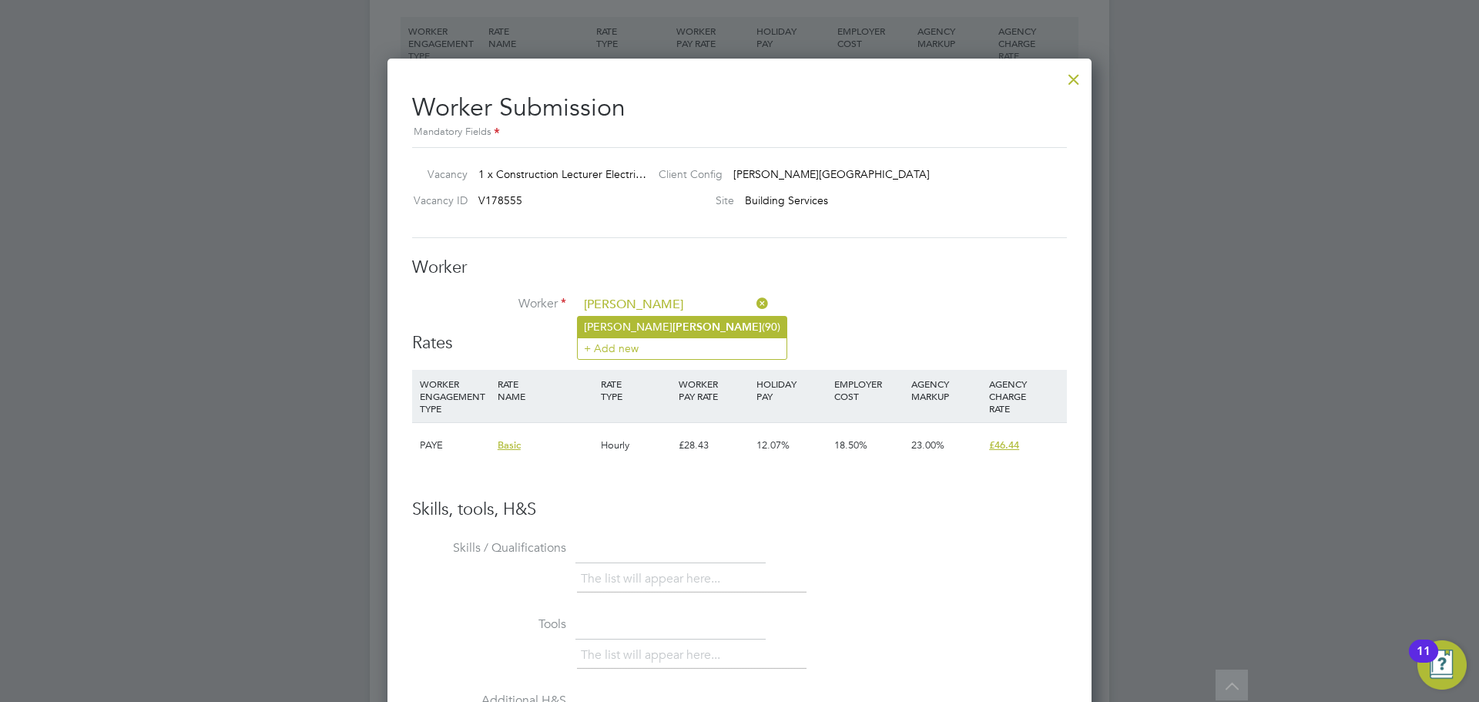
click at [673, 322] on b "[PERSON_NAME]" at bounding box center [717, 327] width 89 height 13
type input "Stephen Trevor (90)"
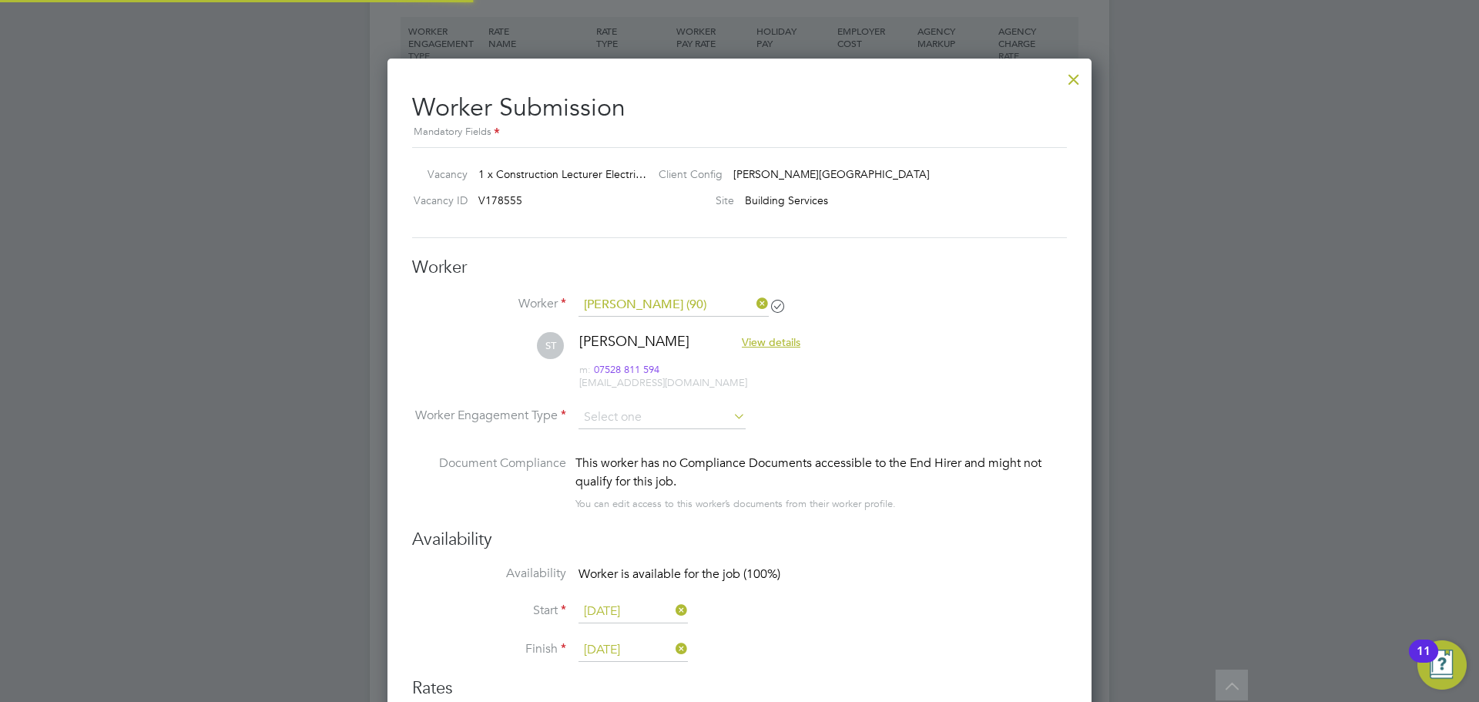
click at [902, 318] on li "Worker Stephen Trevor (90)" at bounding box center [739, 313] width 655 height 39
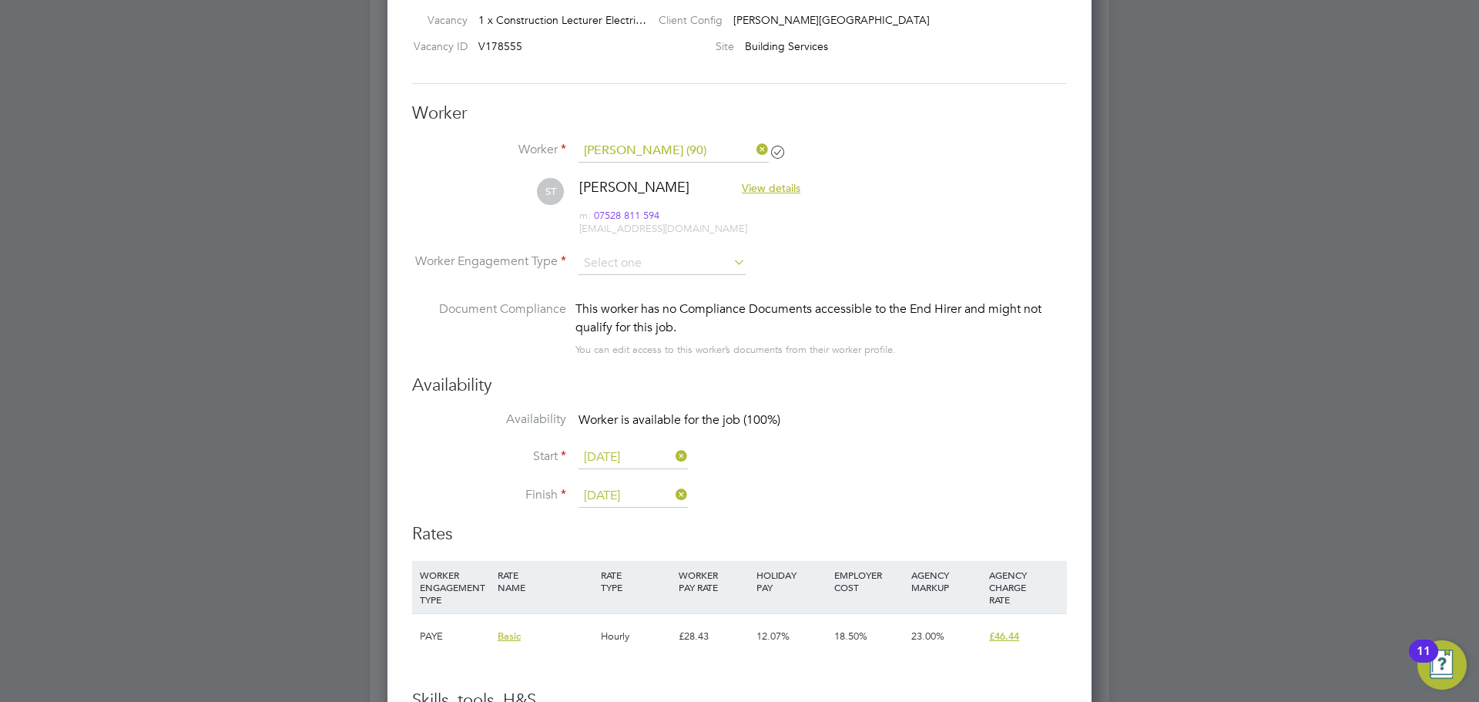
click at [860, 447] on li "Start 01 Sep 2025" at bounding box center [739, 465] width 655 height 39
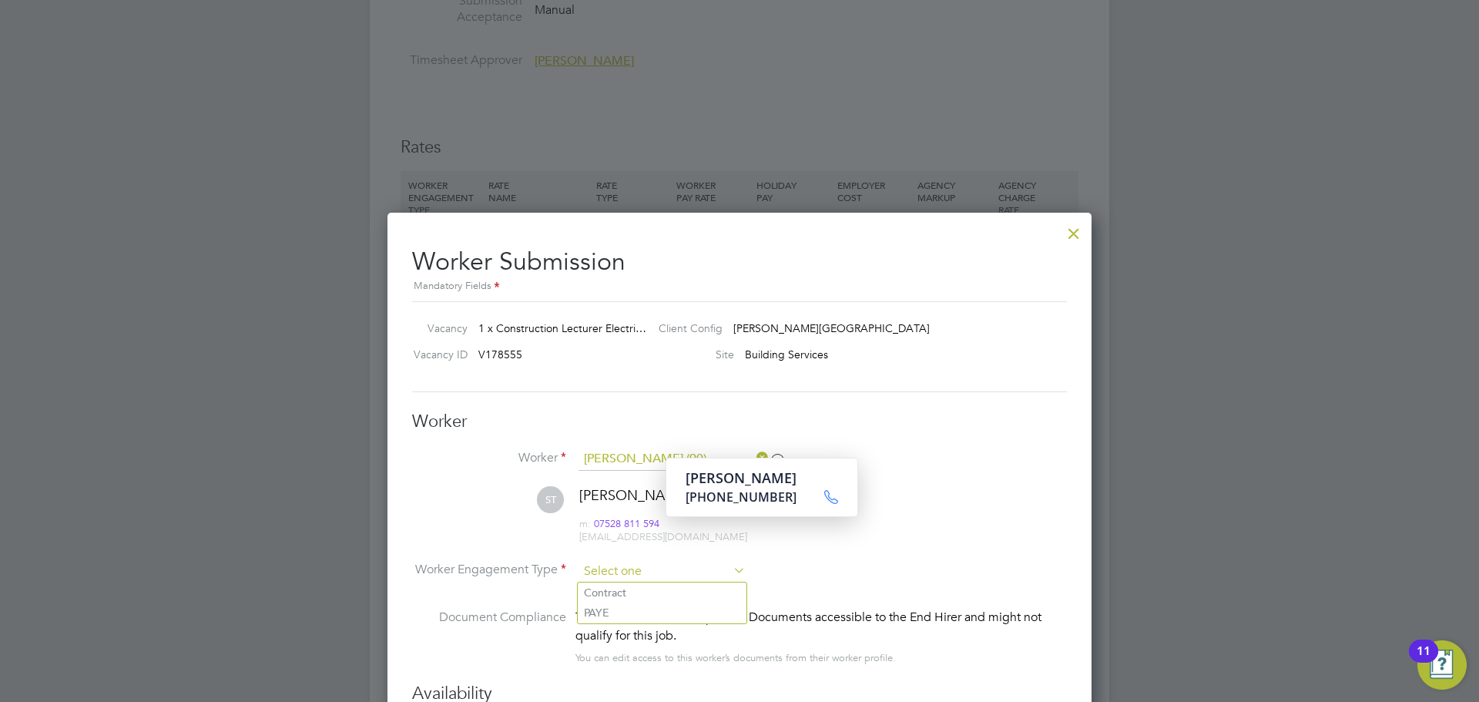
click at [647, 572] on input at bounding box center [662, 571] width 167 height 23
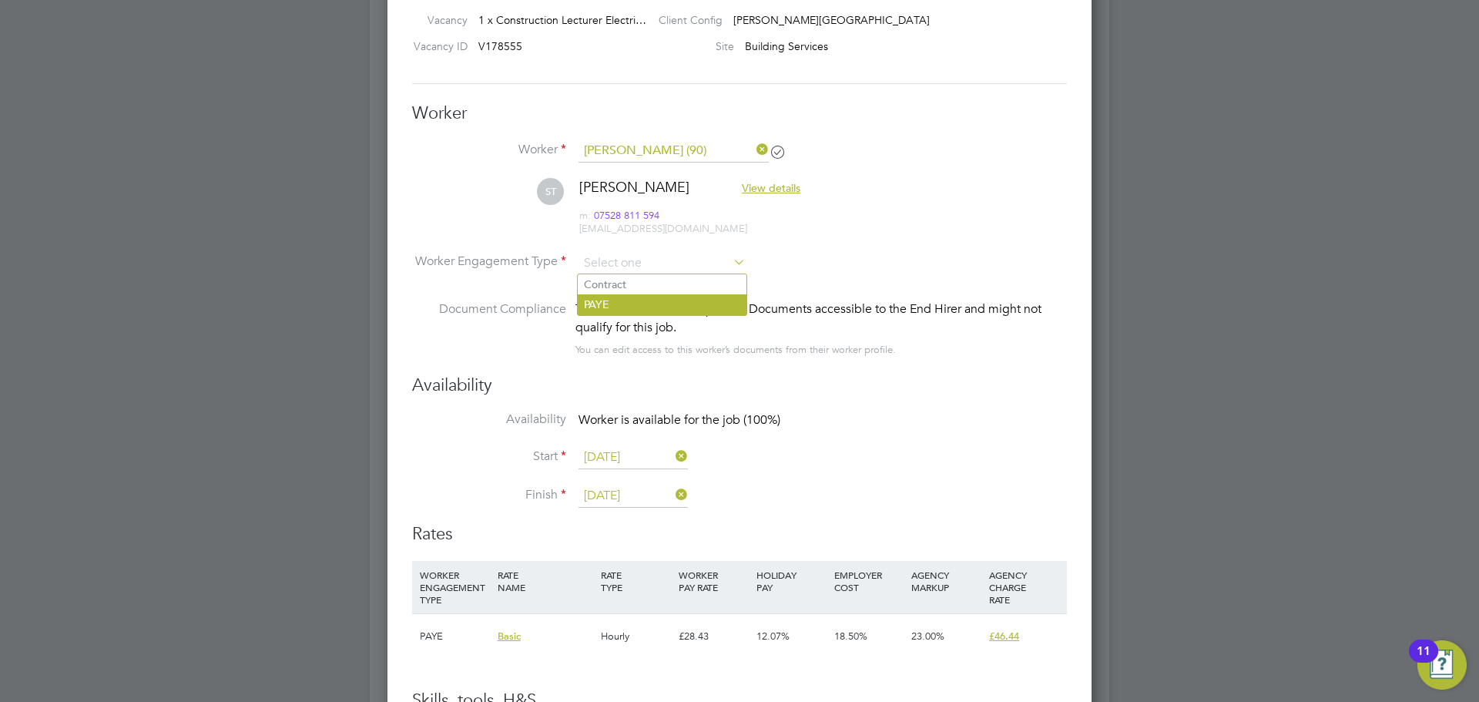
click at [614, 309] on li "PAYE" at bounding box center [662, 304] width 169 height 20
type input "PAYE"
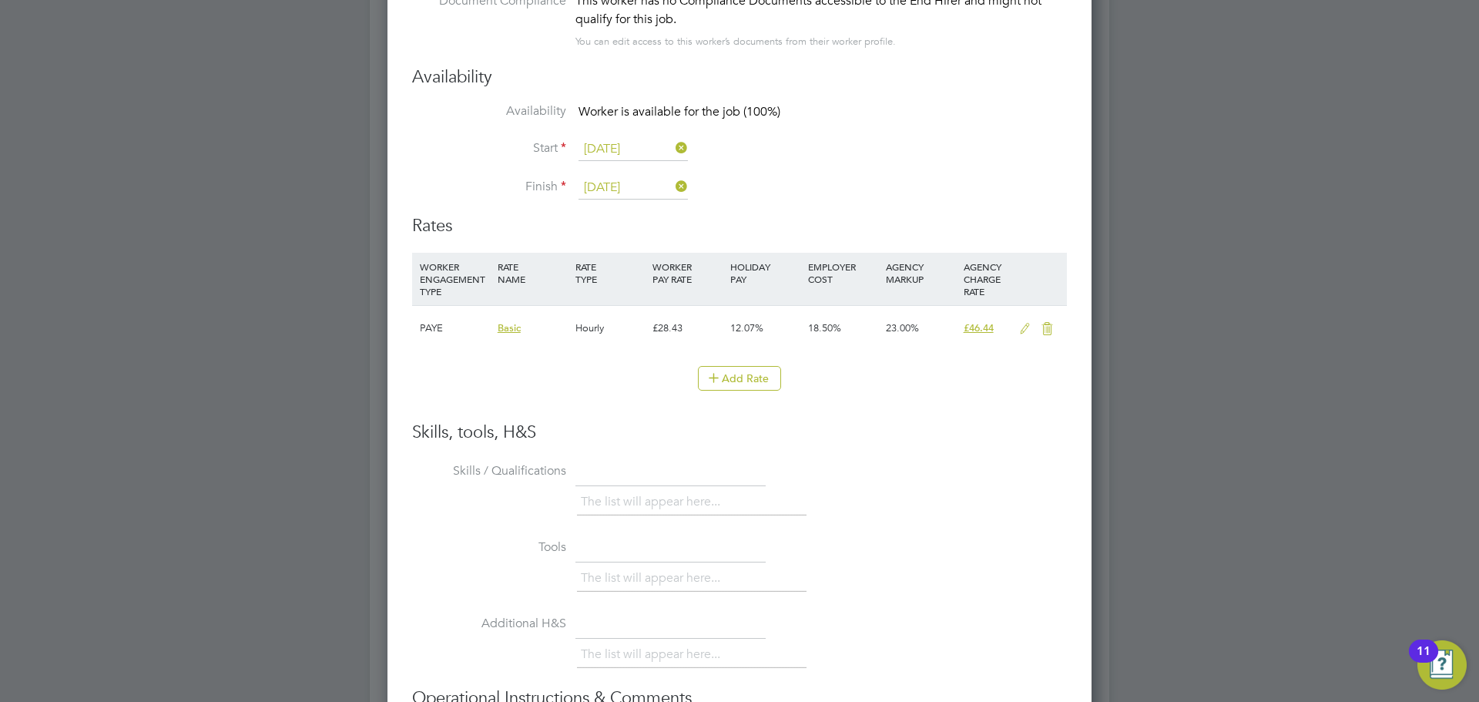
click at [1019, 329] on icon at bounding box center [1025, 329] width 19 height 12
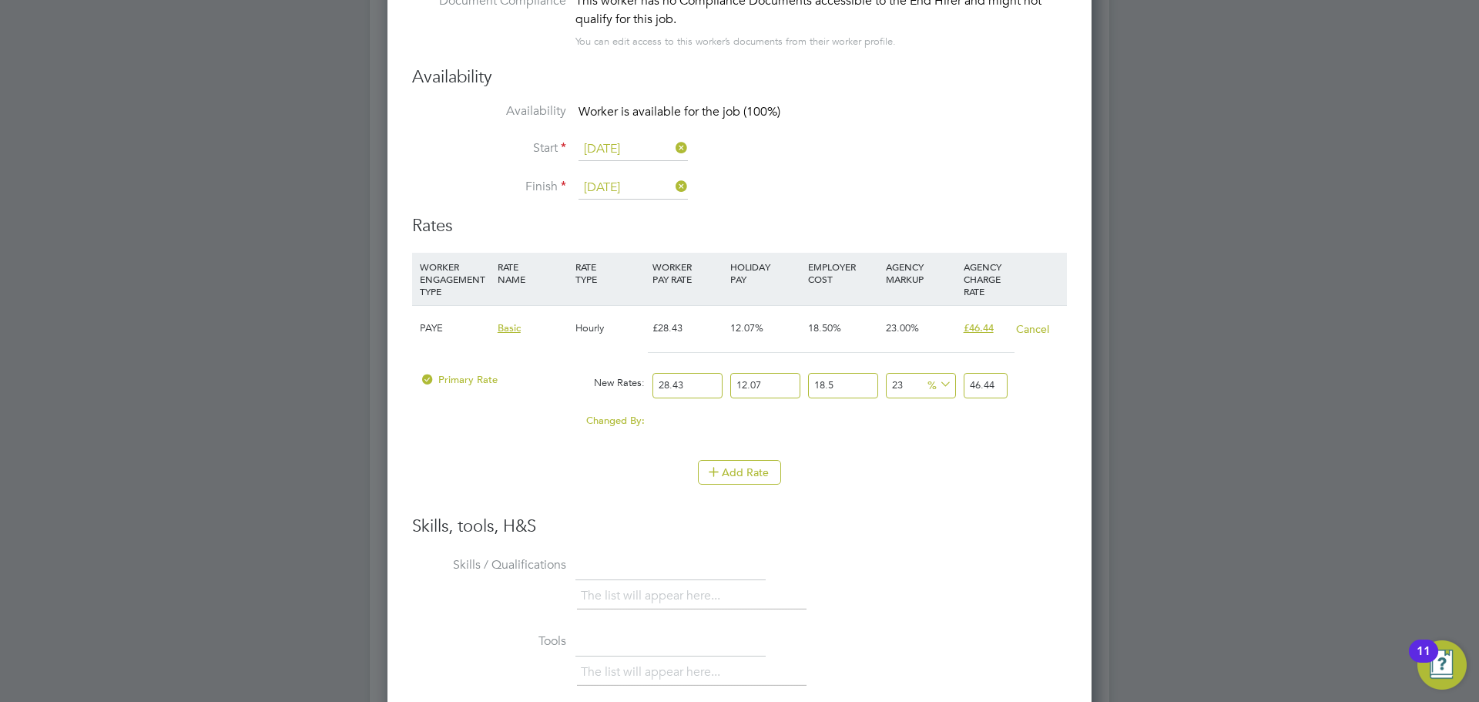
drag, startPoint x: 695, startPoint y: 383, endPoint x: 607, endPoint y: 378, distance: 88.0
click at [607, 378] on div "Primary Rate New Rates: 28.43 12.07 n/a 18.5 n/a 23 0 % 46.44" at bounding box center [739, 385] width 655 height 41
type input "4"
type input "6.53390514"
type input "40"
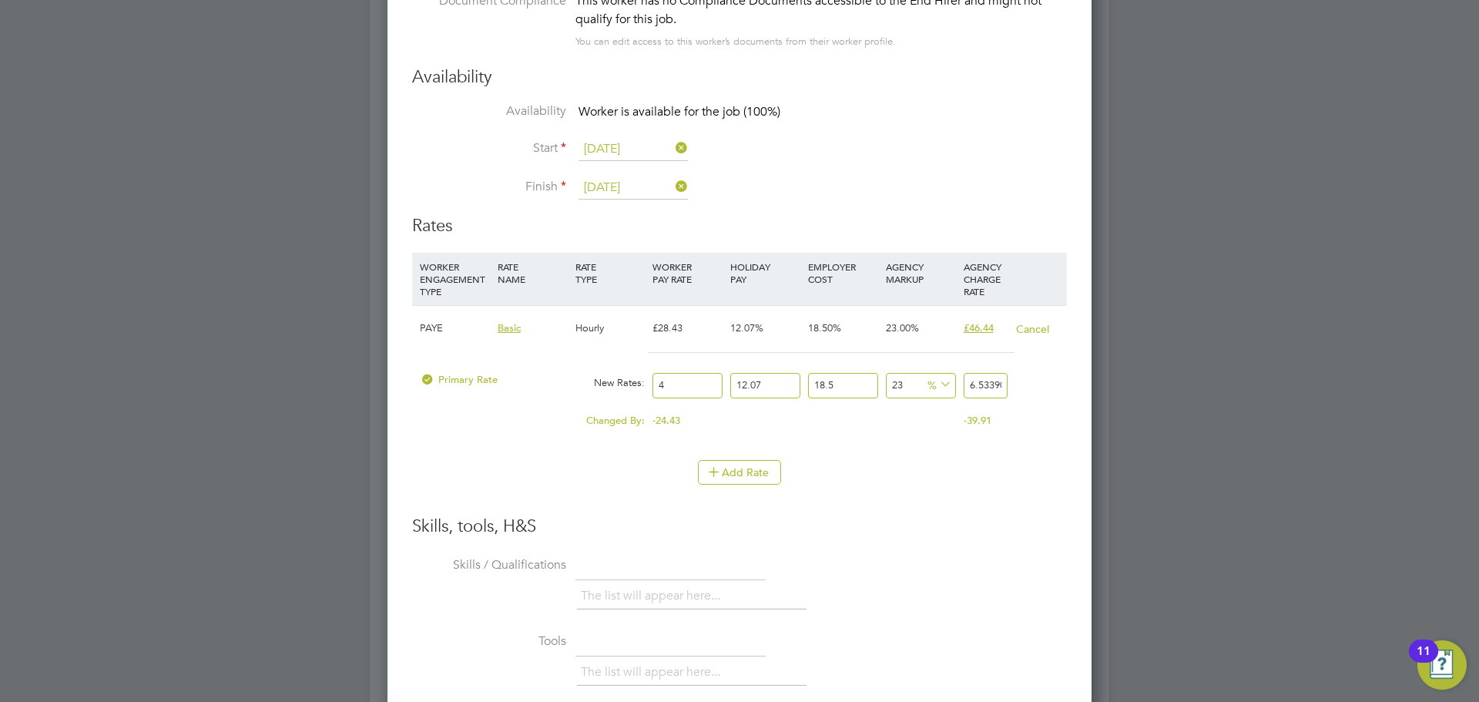
type input "65.3390514"
click at [1043, 565] on li "Skills / Qualifications The list will appear here..." at bounding box center [739, 590] width 655 height 76
click at [1006, 157] on li "Start 01 Sep 2025" at bounding box center [739, 157] width 655 height 39
click at [691, 393] on input "40" at bounding box center [688, 385] width 70 height 25
type input "4015"
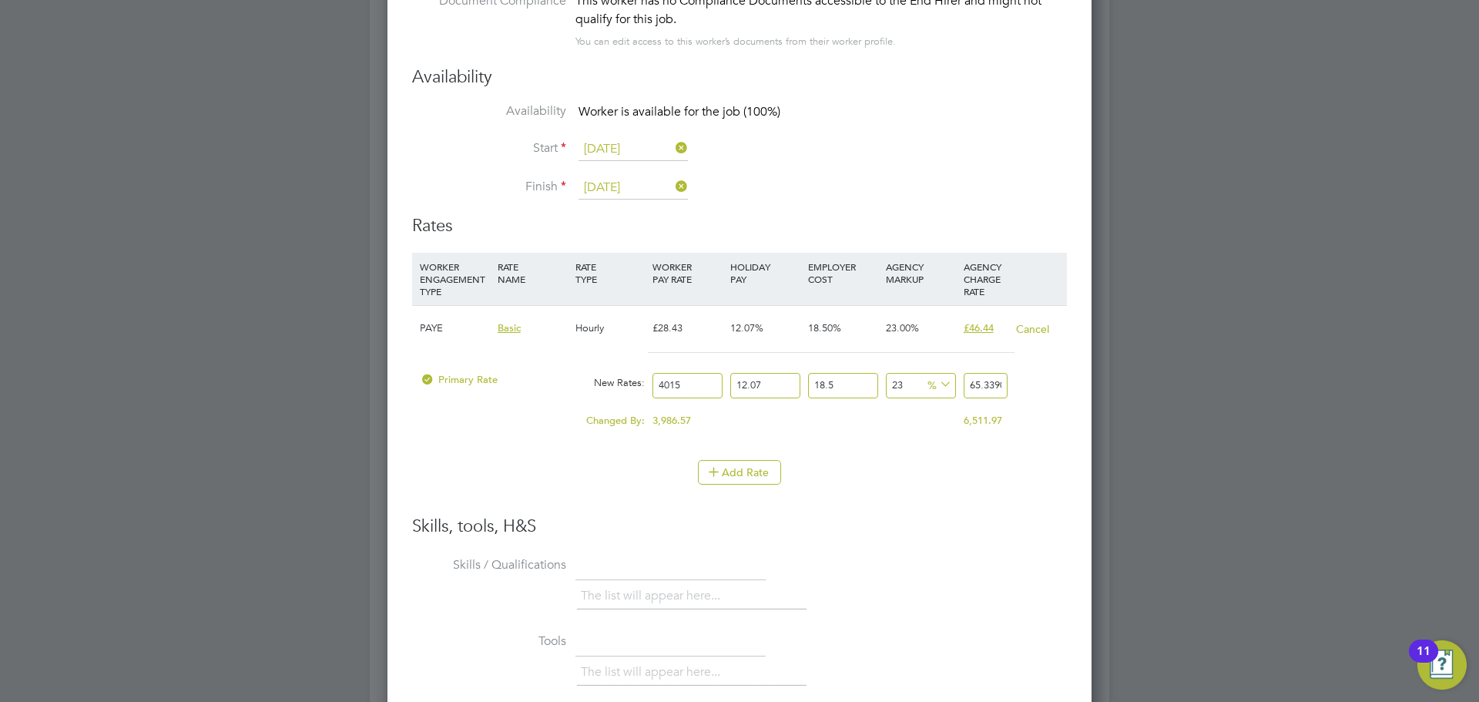
type input "6558.407284275"
type input "401"
type input "655.023990285"
type input "40"
type input "65.3390514"
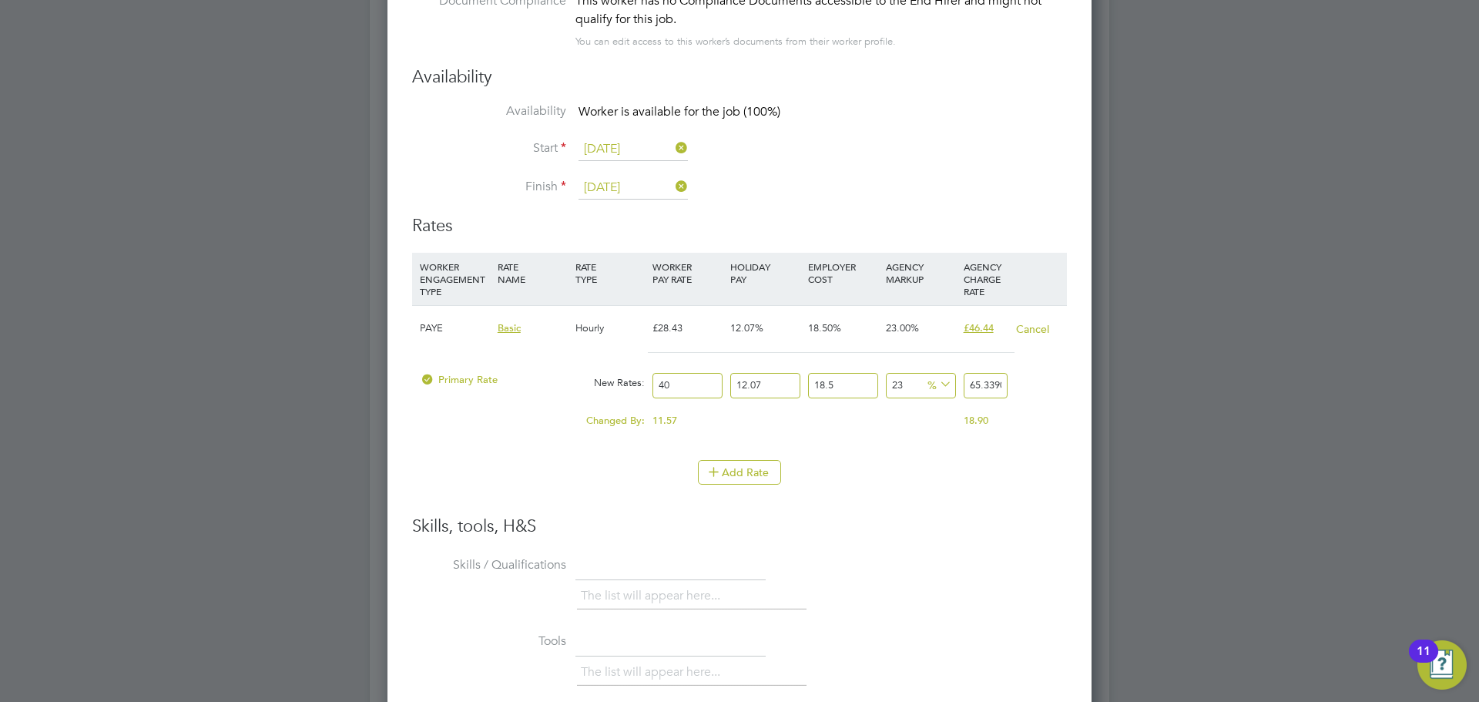
type input "40.1"
type input "65.5023990285"
type input "40.15"
type input "65.58407284275"
type input "40.15"
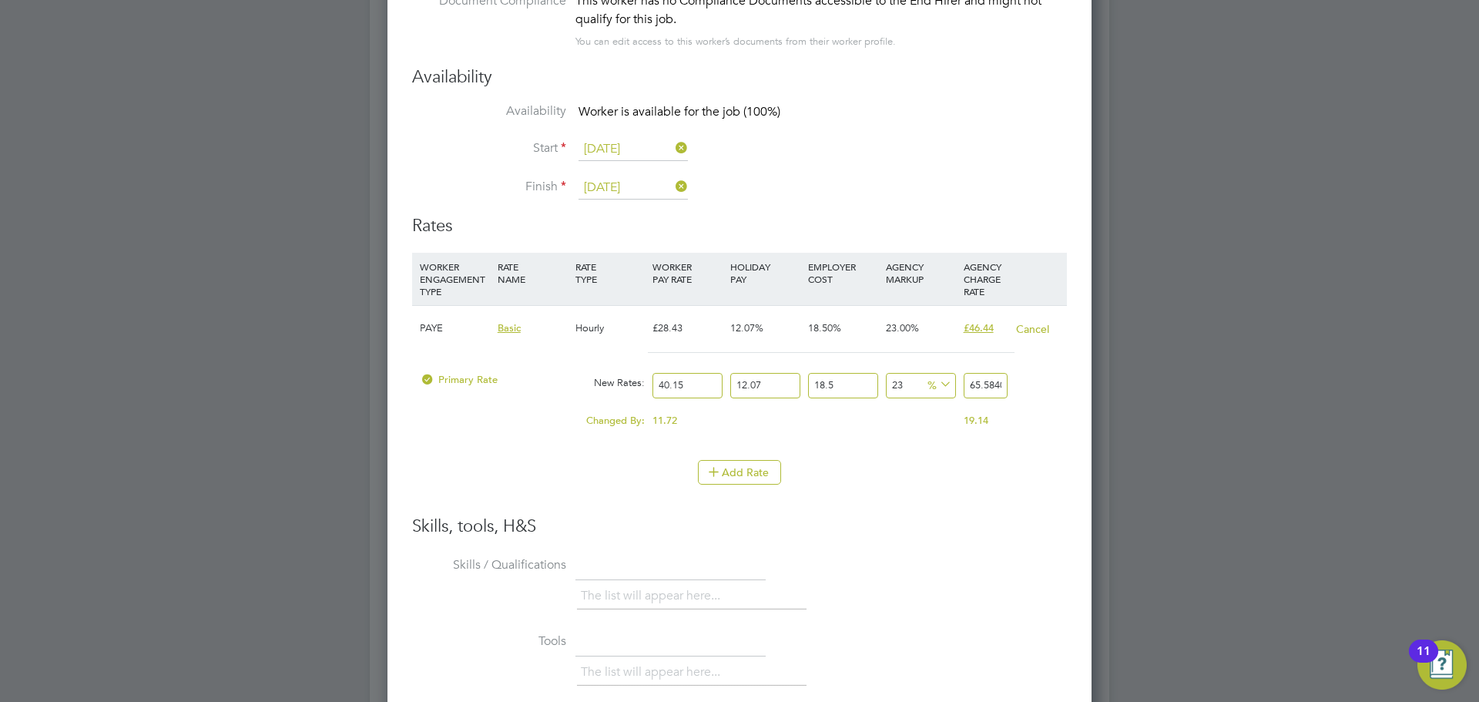
click at [856, 383] on input "18.5" at bounding box center [843, 385] width 70 height 25
click at [947, 503] on li "WORKER ENGAGEMENT TYPE RATE NAME RATE TYPE WORKER PAY RATE HOLIDAY PAY EMPLOYER…" at bounding box center [739, 384] width 655 height 263
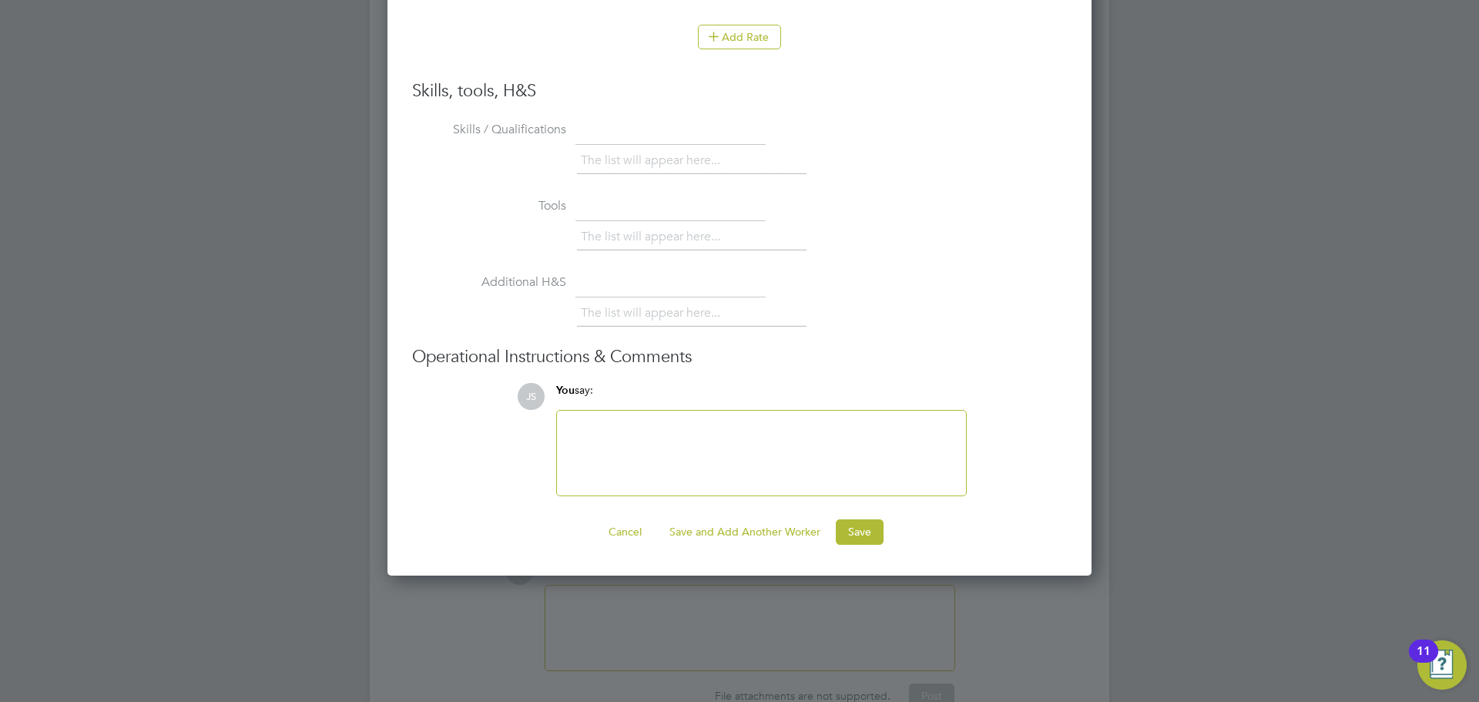
scroll to position [3621, 0]
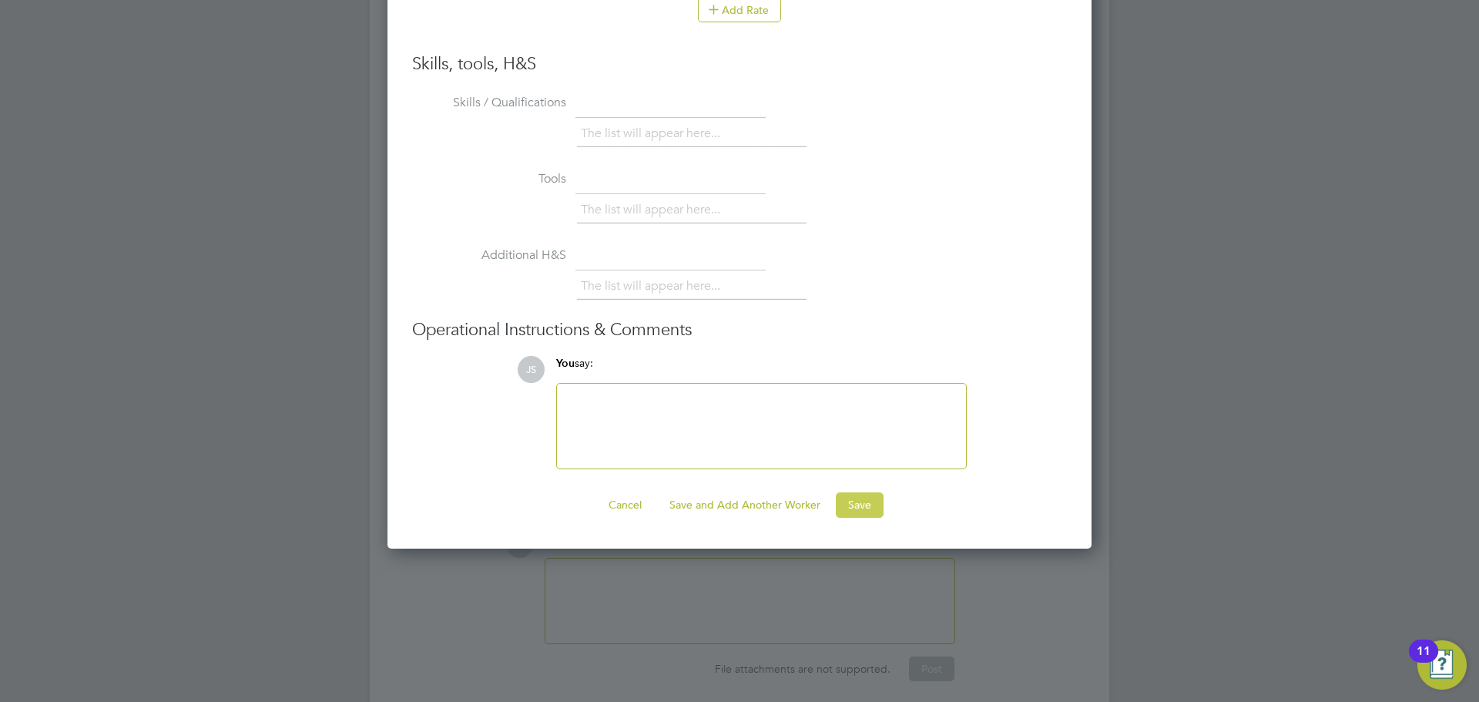
click at [847, 510] on button "Save" at bounding box center [860, 504] width 48 height 25
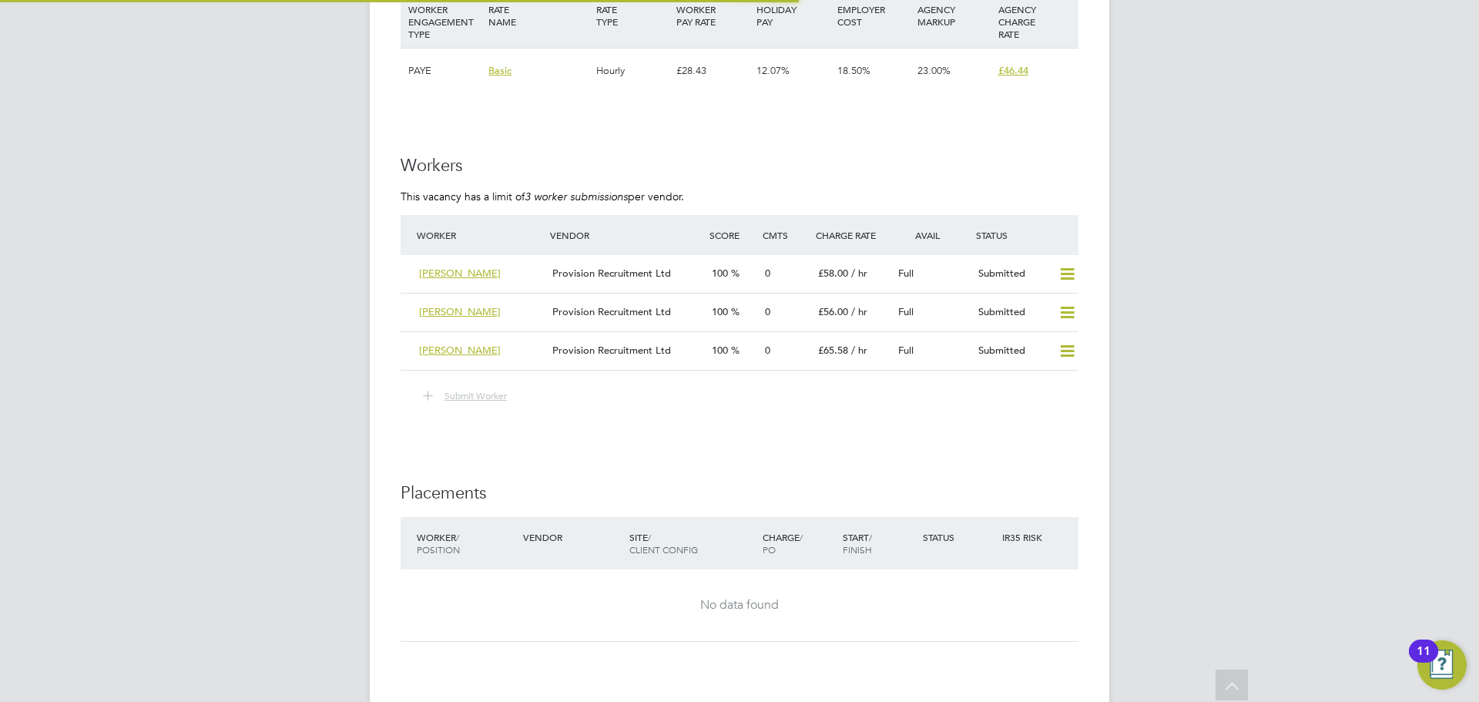
scroll to position [2697, 0]
